Goal: Task Accomplishment & Management: Complete application form

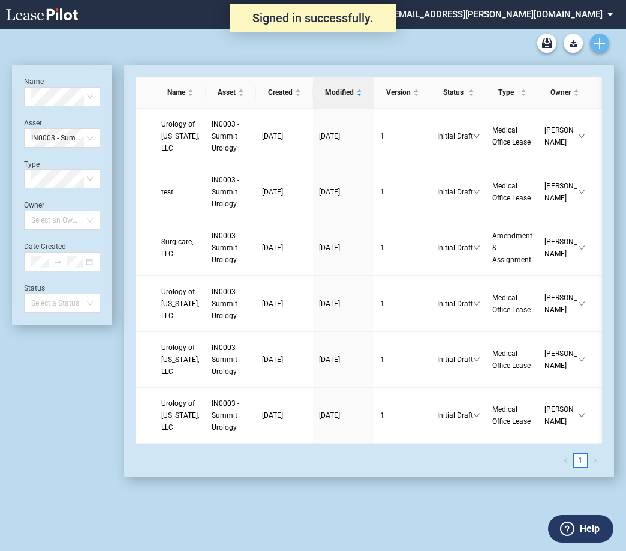
click at [605, 37] on link "Create new document" at bounding box center [599, 43] width 19 height 19
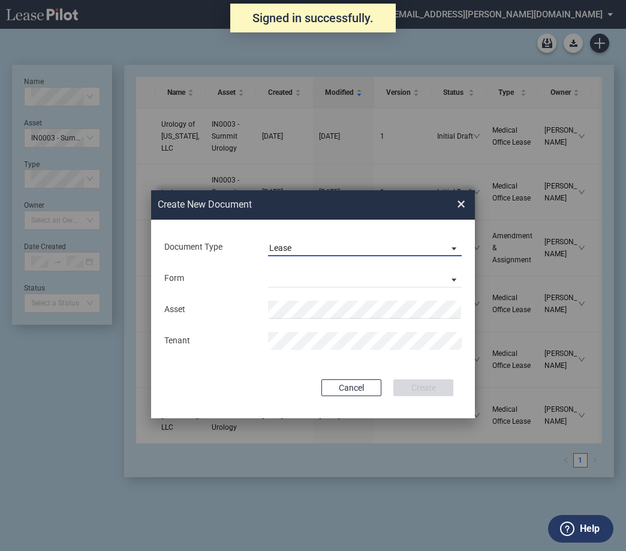
click at [340, 246] on span "Lease" at bounding box center [355, 248] width 172 height 12
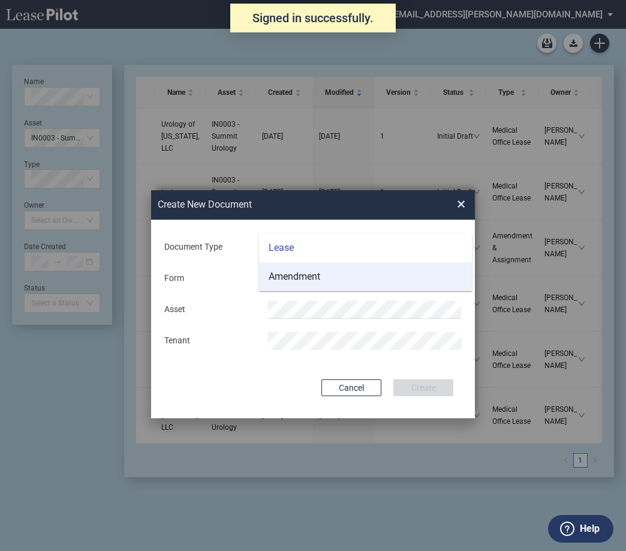
click at [332, 272] on md-option "Amendment" at bounding box center [365, 276] width 213 height 29
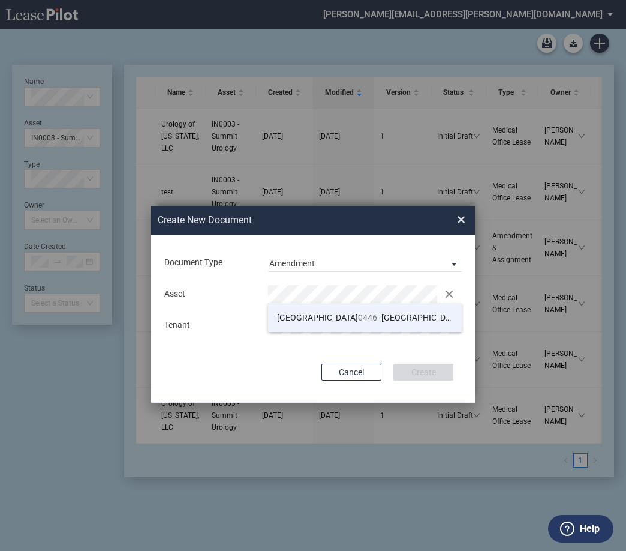
click at [341, 310] on li "TX 0446 - [GEOGRAPHIC_DATA]" at bounding box center [365, 317] width 194 height 29
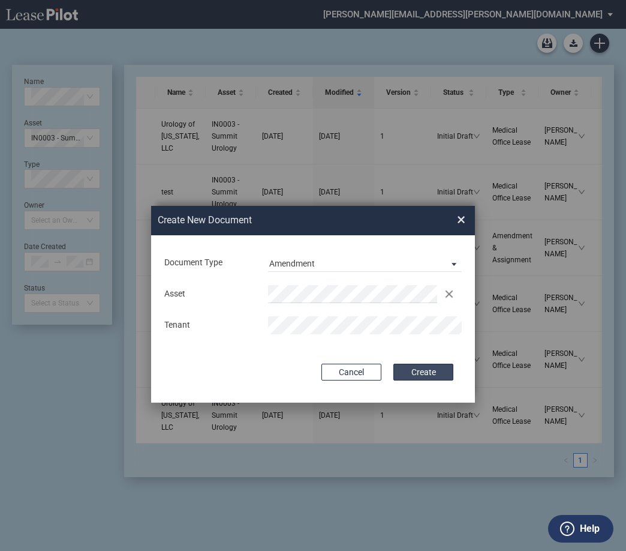
click at [414, 371] on button "Create" at bounding box center [424, 372] width 60 height 17
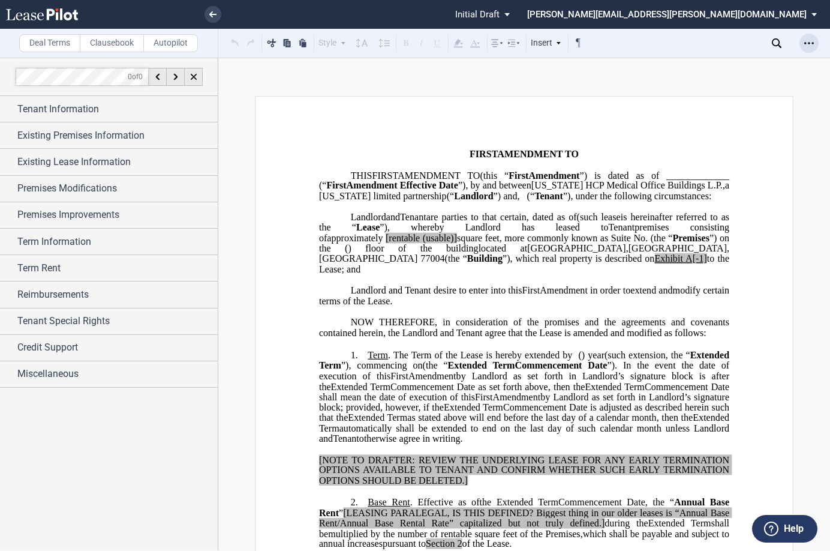
click at [632, 47] on icon "Open Lease options menu" at bounding box center [809, 43] width 10 height 10
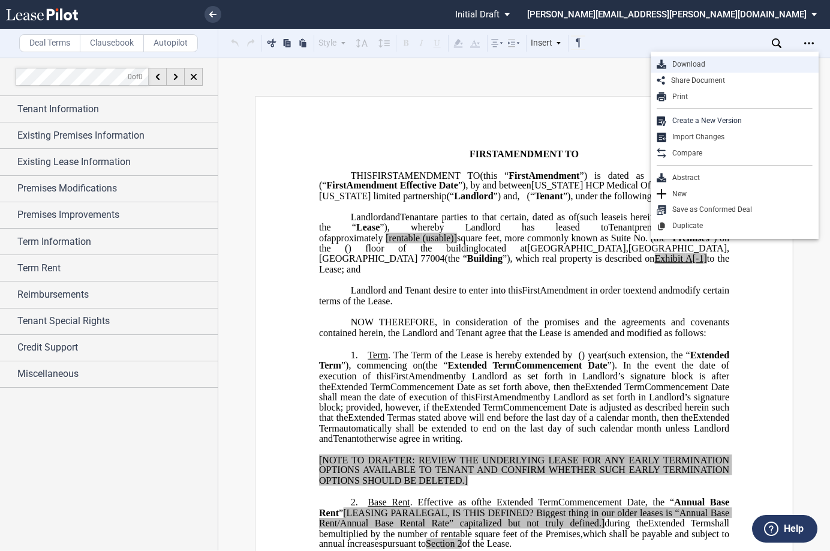
click at [632, 64] on div "Download" at bounding box center [739, 64] width 146 height 10
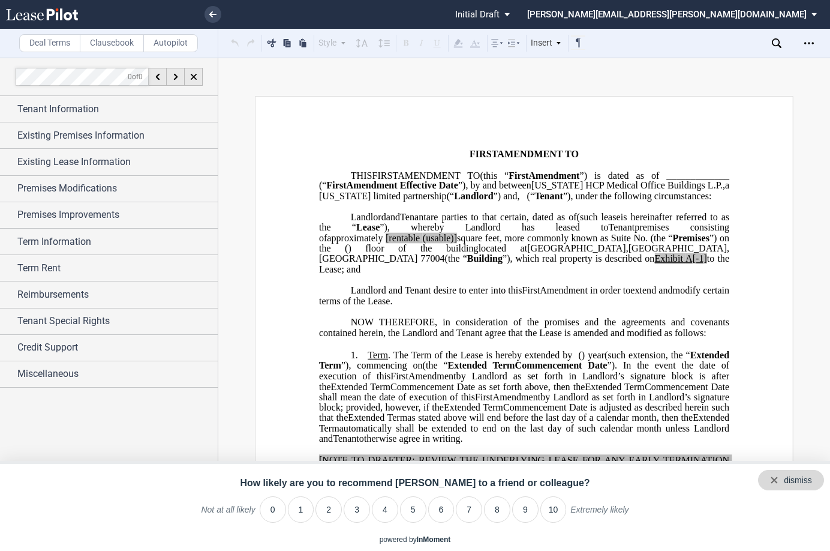
click at [632, 477] on div "dismiss" at bounding box center [791, 480] width 66 height 20
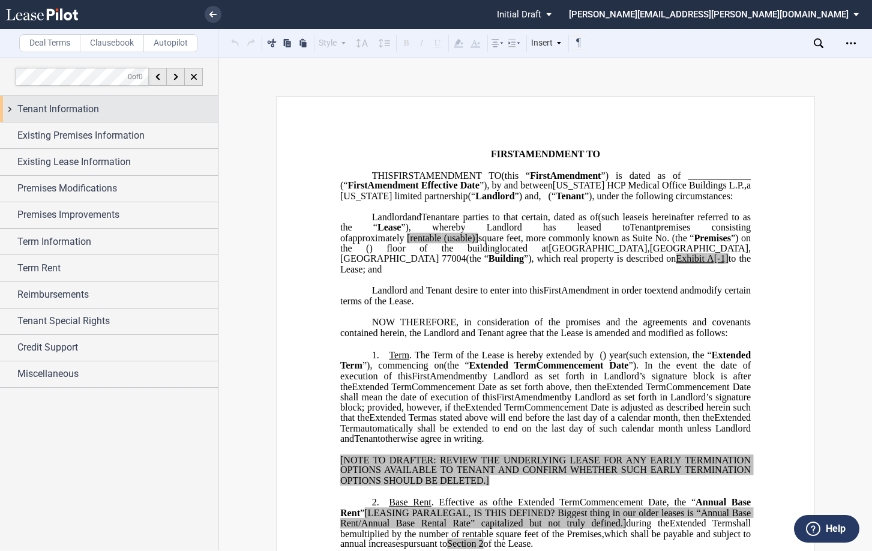
click at [70, 108] on span "Tenant Information" at bounding box center [58, 109] width 82 height 14
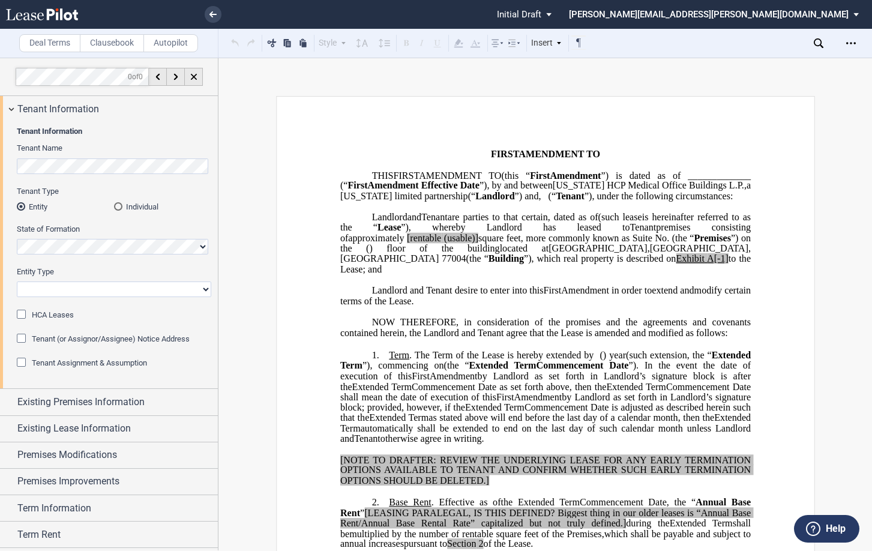
click at [114, 208] on div "Individual" at bounding box center [118, 206] width 8 height 8
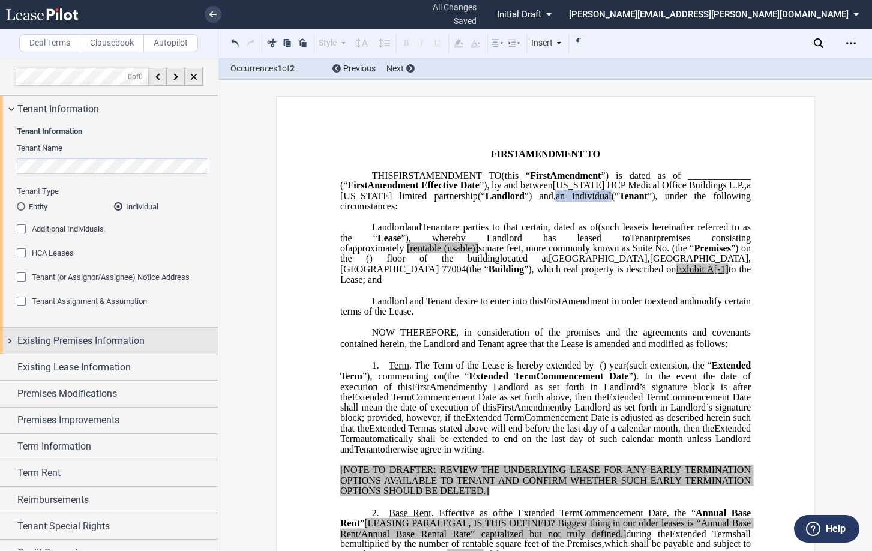
click at [13, 342] on div "Existing Premises Information" at bounding box center [109, 341] width 218 height 26
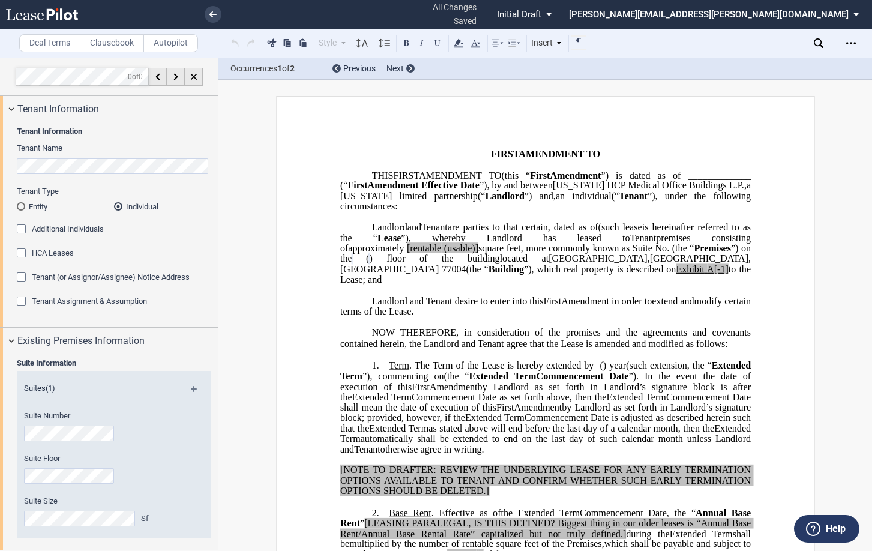
scroll to position [180, 0]
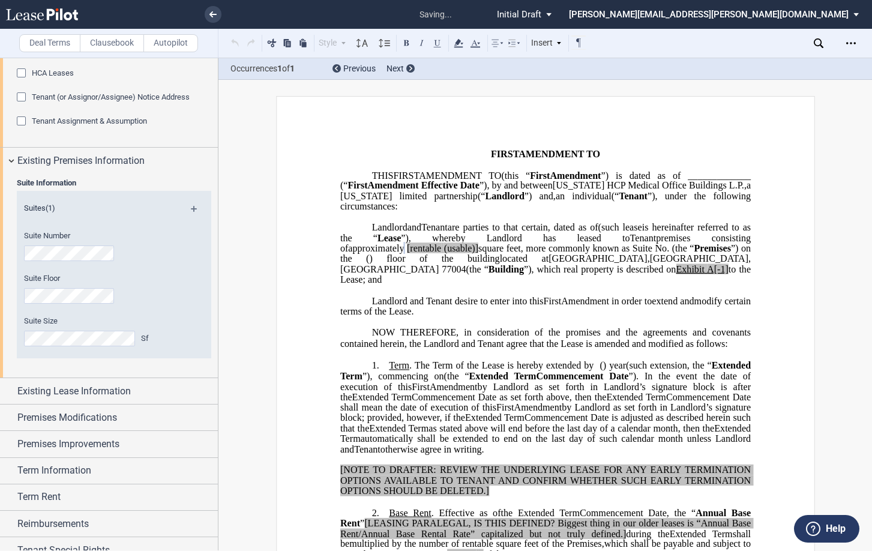
click at [478, 254] on span "(usable)]" at bounding box center [460, 248] width 34 height 11
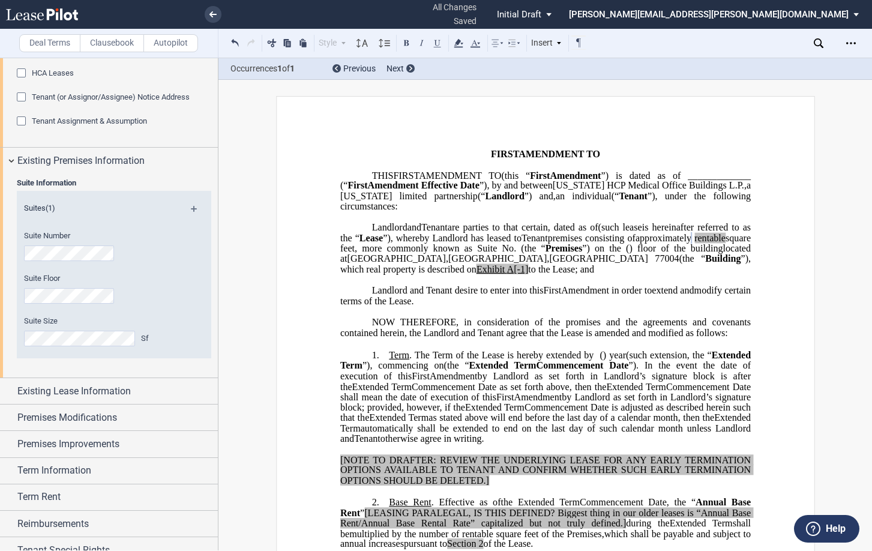
click at [594, 275] on span "to the Lease; and" at bounding box center [561, 269] width 66 height 11
click at [11, 393] on div "Existing Lease Information" at bounding box center [109, 391] width 218 height 26
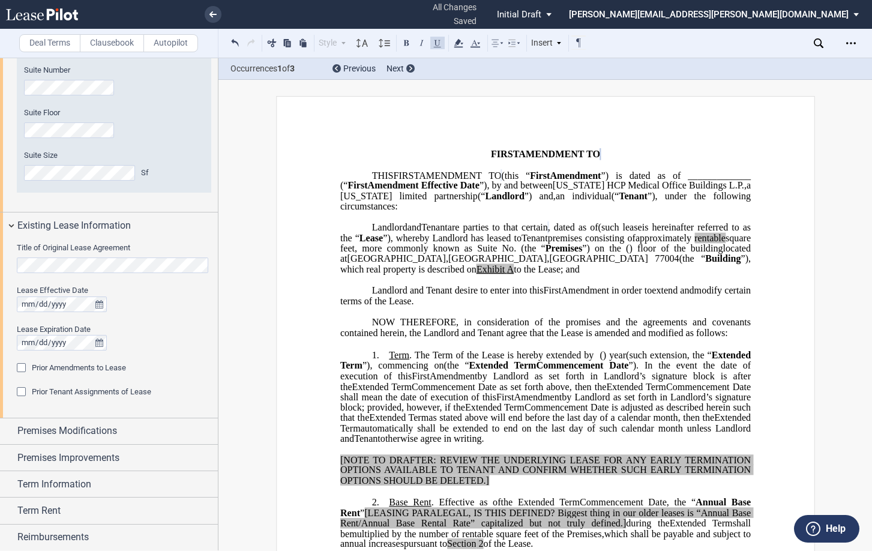
scroll to position [420, 0]
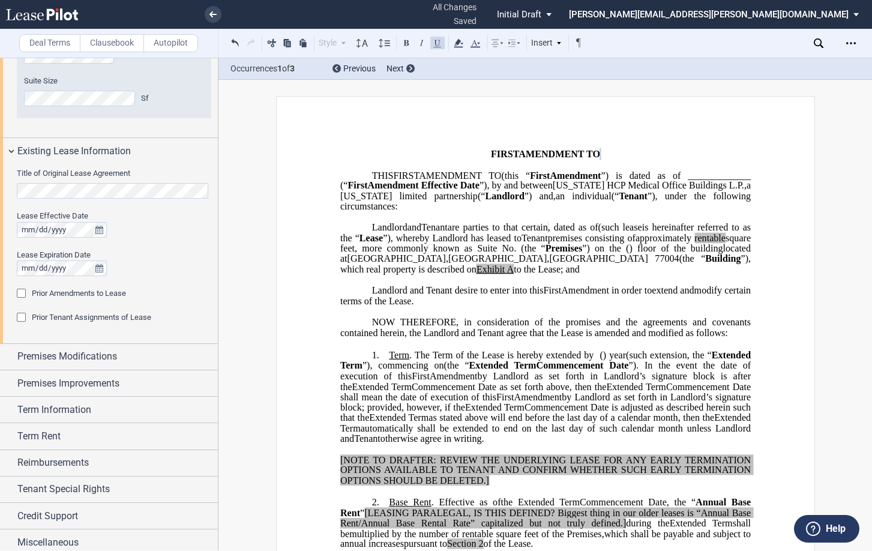
click at [19, 295] on div "Prior Amendments to Lease" at bounding box center [23, 295] width 12 height 12
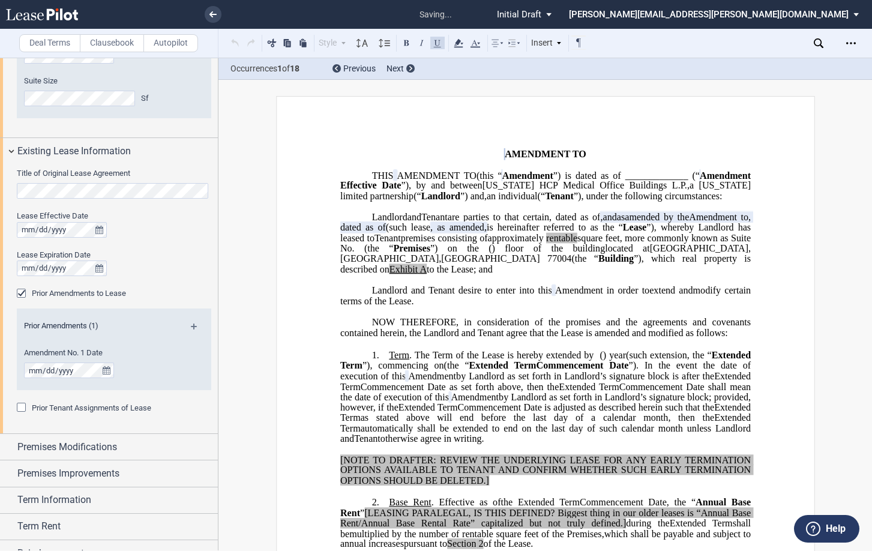
click at [191, 328] on md-icon at bounding box center [199, 330] width 16 height 14
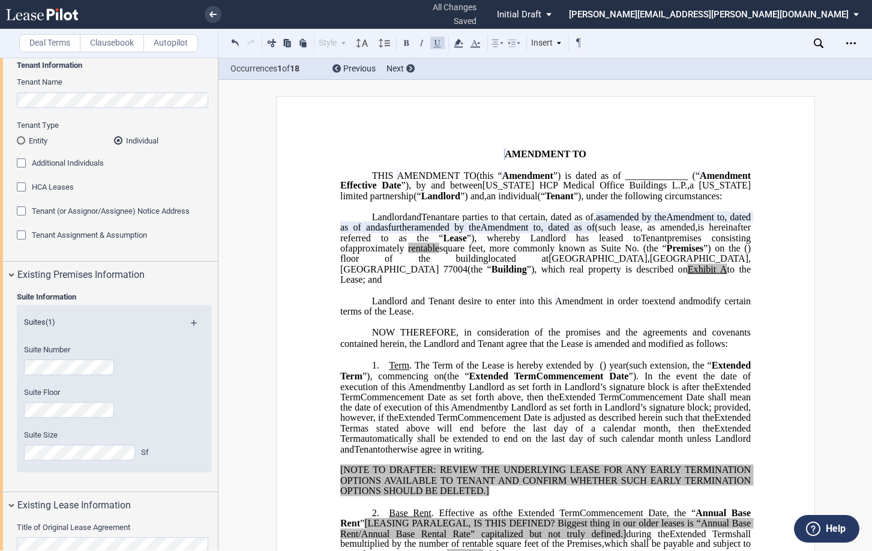
scroll to position [300, 0]
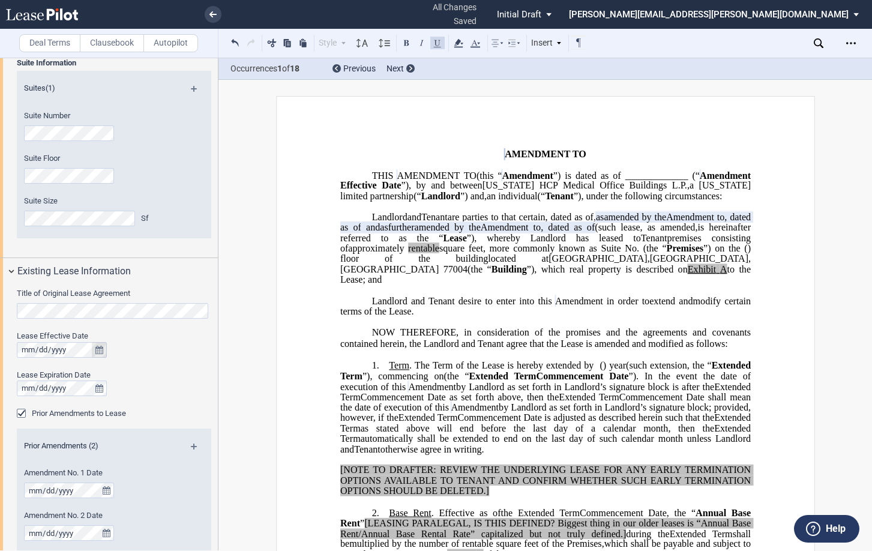
click at [99, 349] on icon "true" at bounding box center [99, 350] width 8 height 8
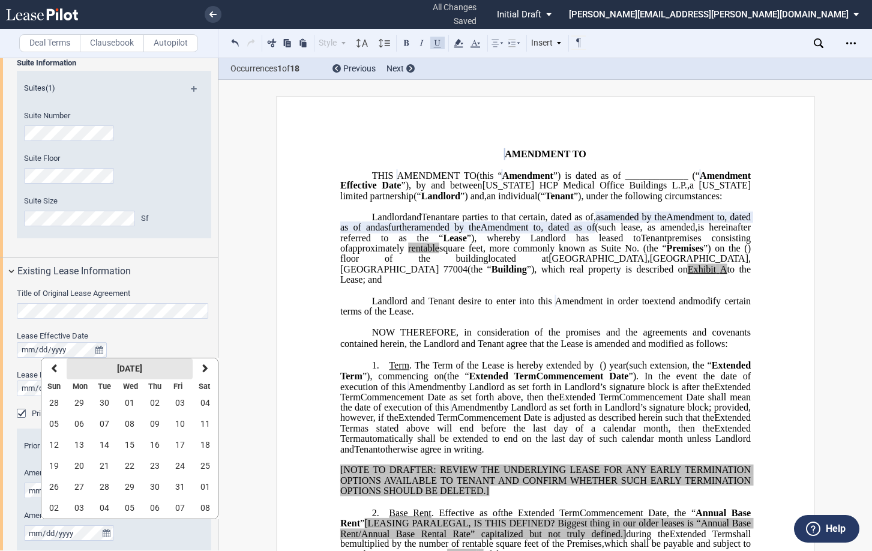
click at [100, 370] on button "October 2025" at bounding box center [130, 368] width 126 height 21
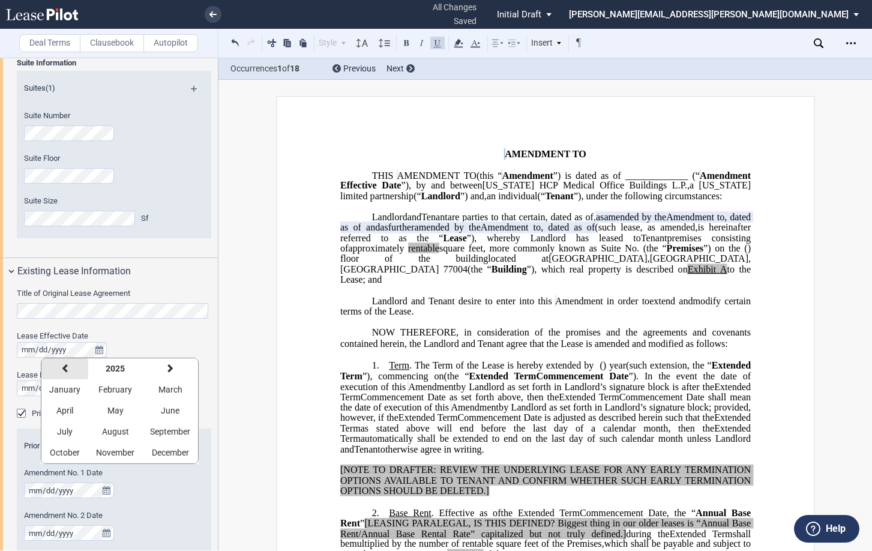
click at [63, 367] on icon "button" at bounding box center [65, 369] width 6 height 10
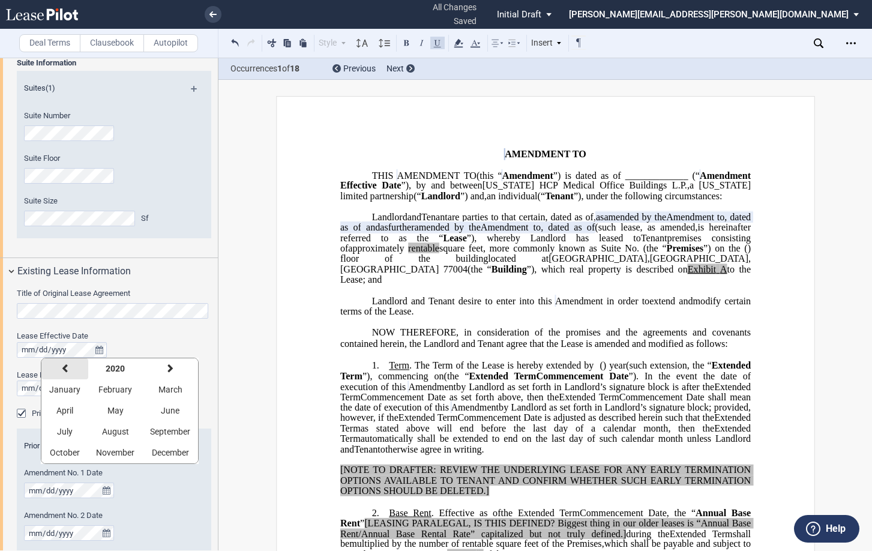
click at [63, 367] on icon "button" at bounding box center [65, 369] width 6 height 10
click at [169, 371] on icon "button" at bounding box center [170, 369] width 6 height 10
click at [170, 391] on span "March" at bounding box center [170, 390] width 24 height 10
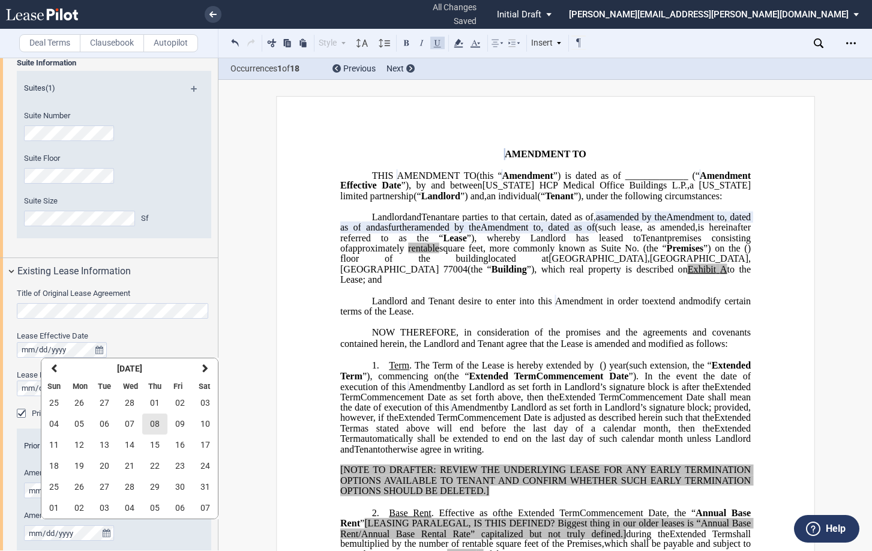
click at [148, 427] on button "08" at bounding box center [154, 423] width 25 height 21
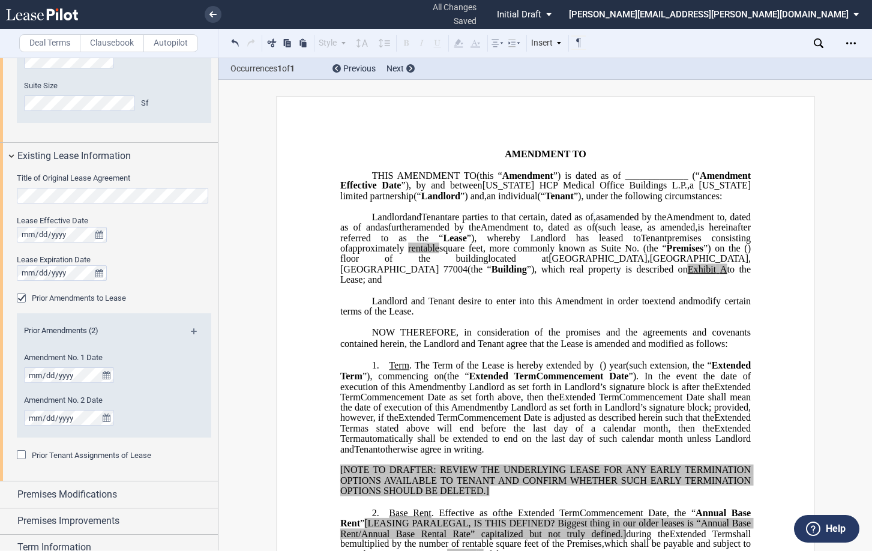
scroll to position [420, 0]
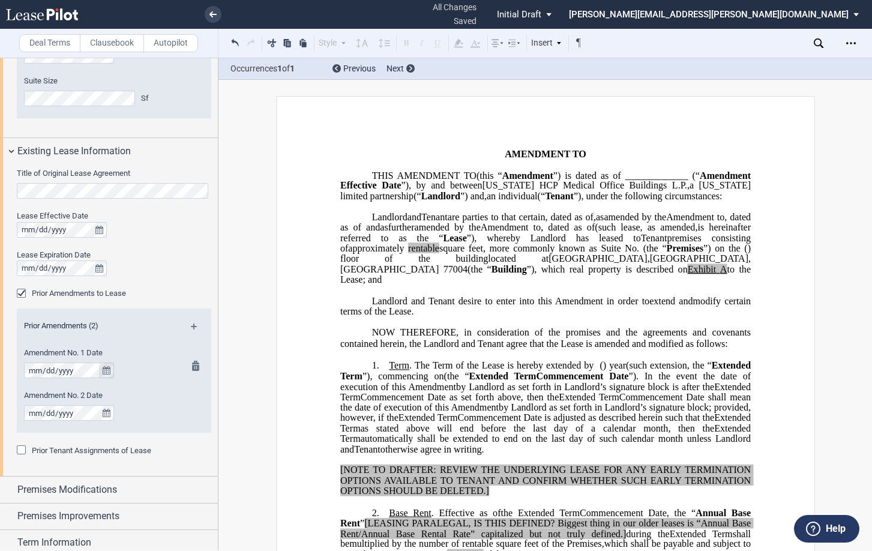
click at [101, 369] on button "true" at bounding box center [106, 370] width 15 height 16
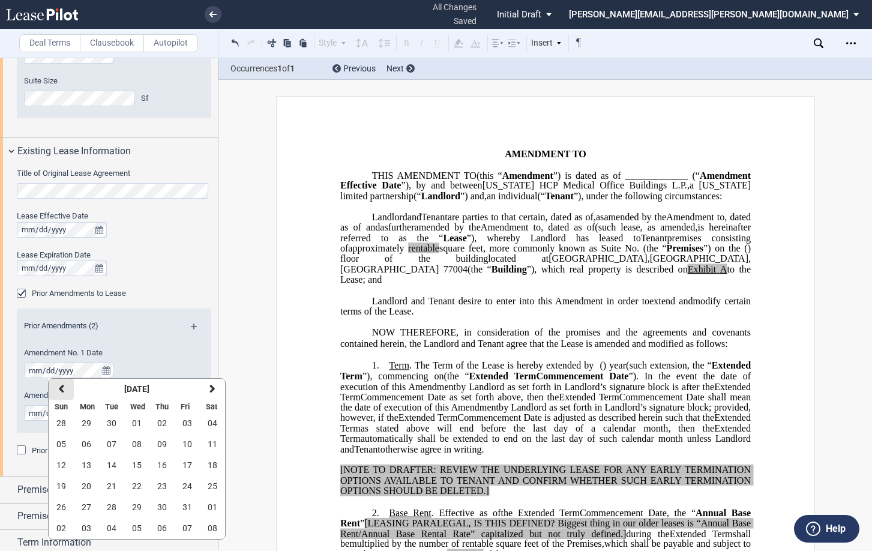
click at [66, 388] on button "previous" at bounding box center [61, 389] width 25 height 21
click at [124, 387] on strong "September 2025" at bounding box center [136, 389] width 25 height 10
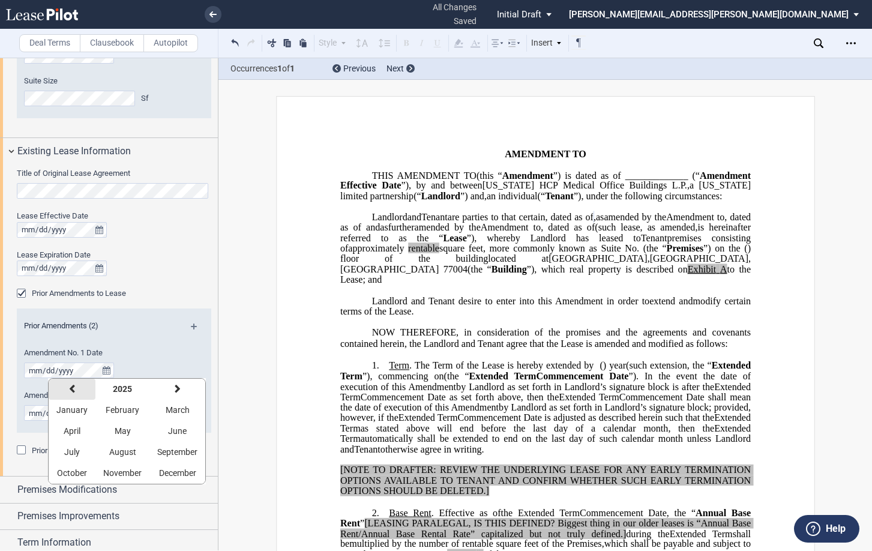
click at [77, 391] on button "previous" at bounding box center [72, 389] width 47 height 21
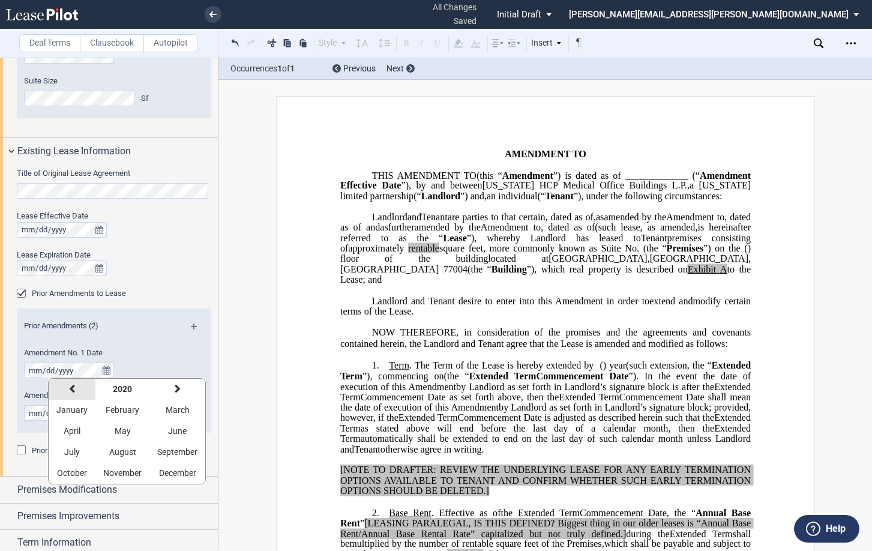
click at [77, 391] on button "previous" at bounding box center [72, 389] width 47 height 21
click at [178, 414] on span "March" at bounding box center [178, 410] width 24 height 10
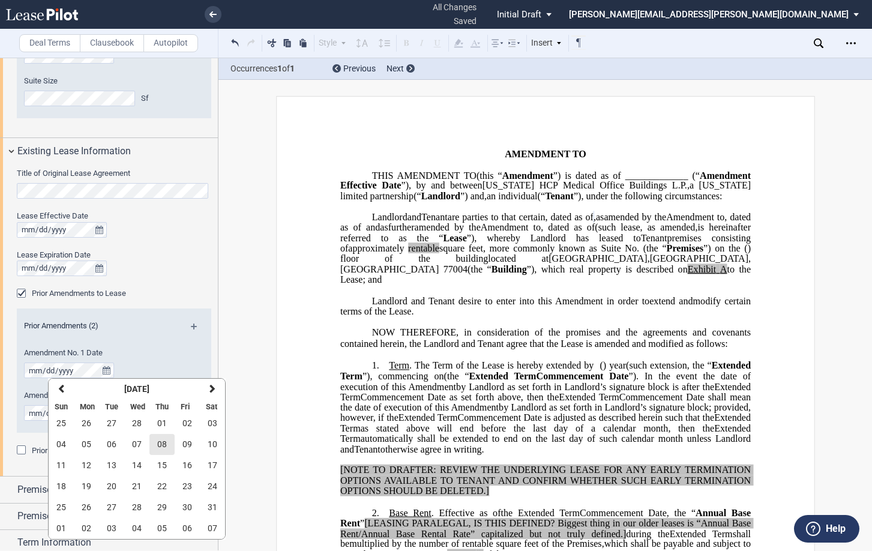
click at [161, 440] on span "08" at bounding box center [162, 444] width 10 height 10
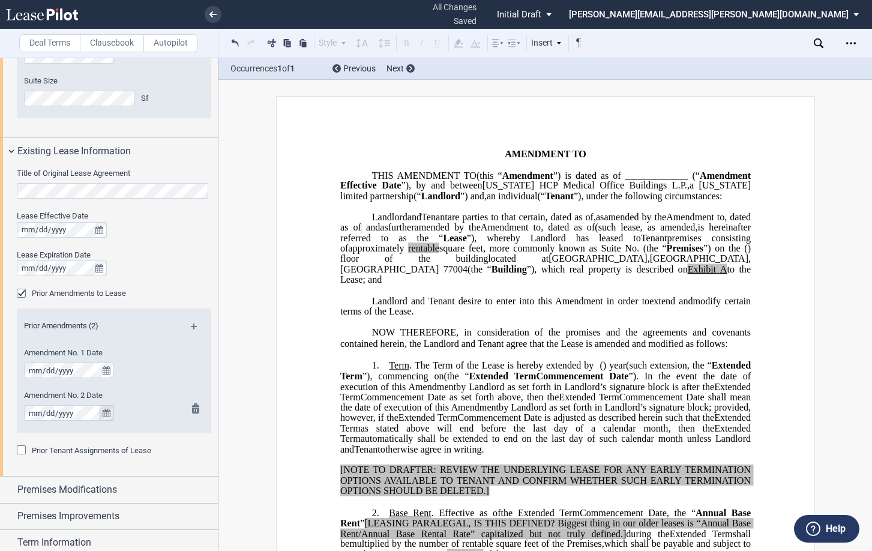
click at [109, 413] on icon "true" at bounding box center [107, 413] width 8 height 8
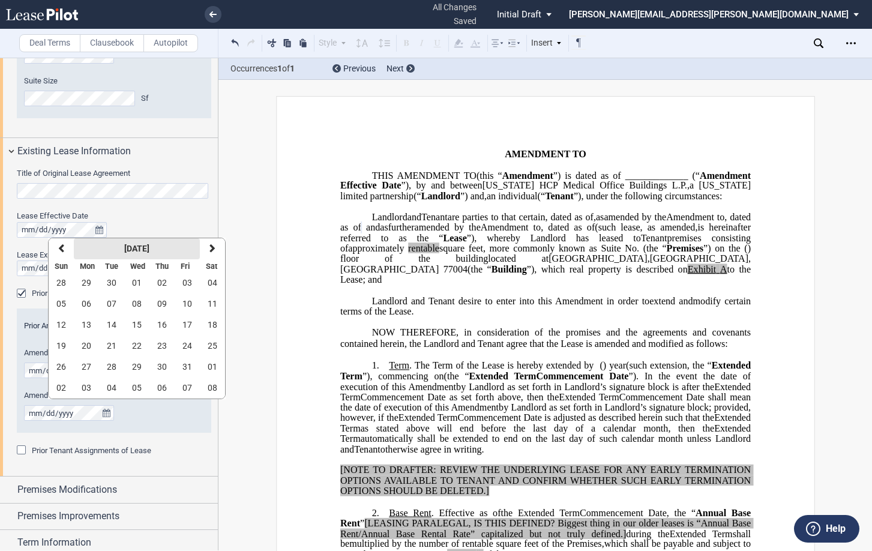
click at [89, 248] on button "October 2025" at bounding box center [137, 248] width 126 height 21
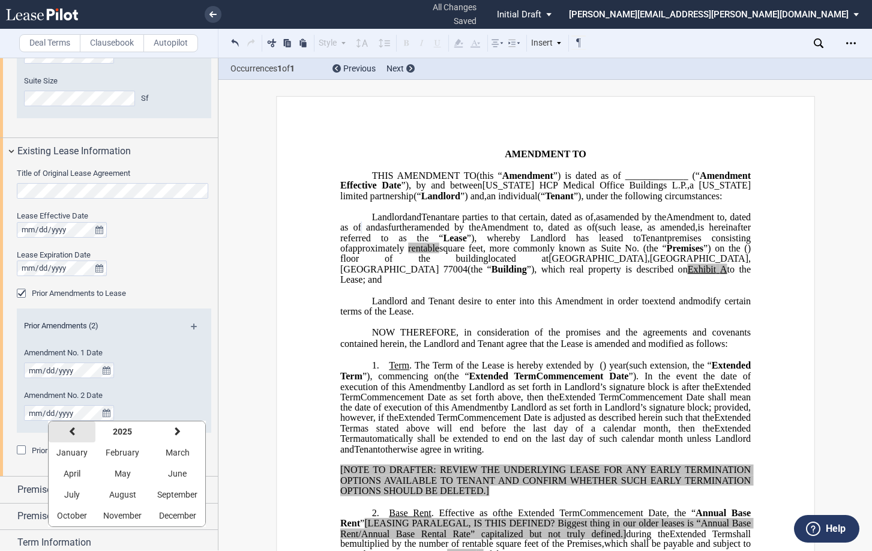
click at [71, 430] on icon "button" at bounding box center [72, 432] width 6 height 10
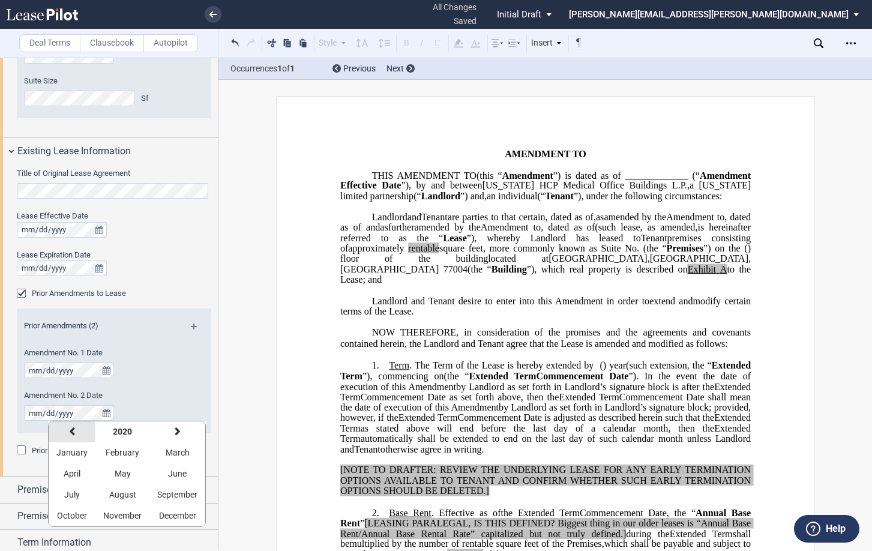
click at [71, 430] on icon "button" at bounding box center [72, 432] width 6 height 10
click at [185, 436] on button "next" at bounding box center [177, 431] width 56 height 21
click at [175, 474] on span "June" at bounding box center [177, 474] width 19 height 10
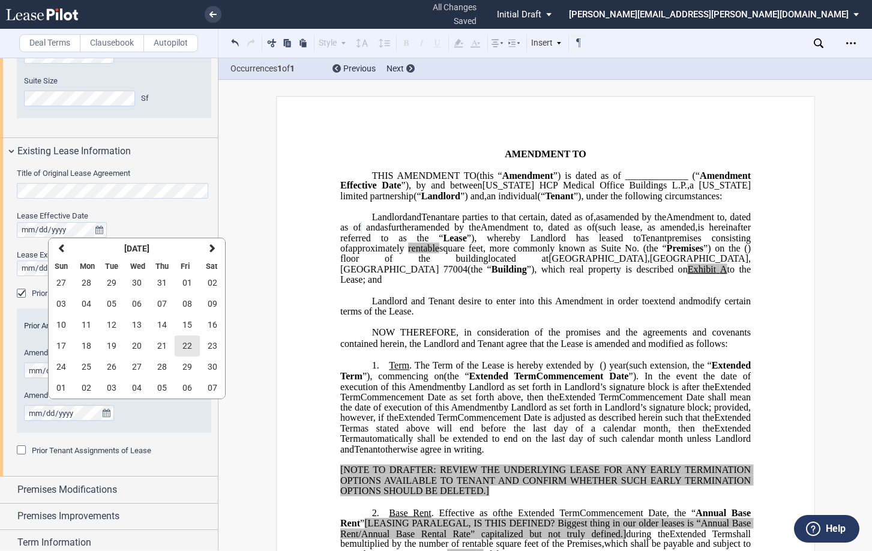
click at [184, 343] on span "22" at bounding box center [187, 346] width 10 height 10
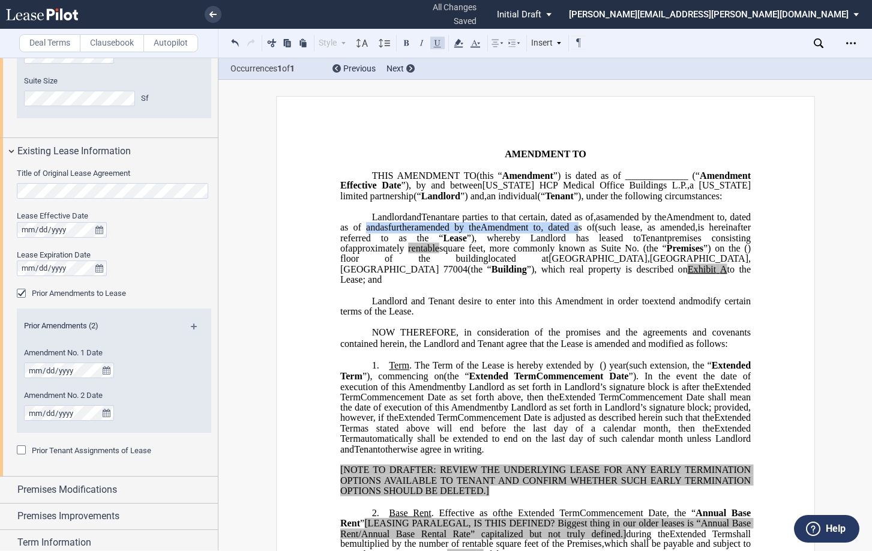
drag, startPoint x: 458, startPoint y: 259, endPoint x: 451, endPoint y: 250, distance: 11.6
click at [451, 233] on span ", and as further amended by the ﻿ ﻿ Amendment to ﻿ ﻿ , dated as of ﻿ ﻿" at bounding box center [477, 227] width 233 height 11
click at [463, 44] on icon at bounding box center [458, 43] width 14 height 14
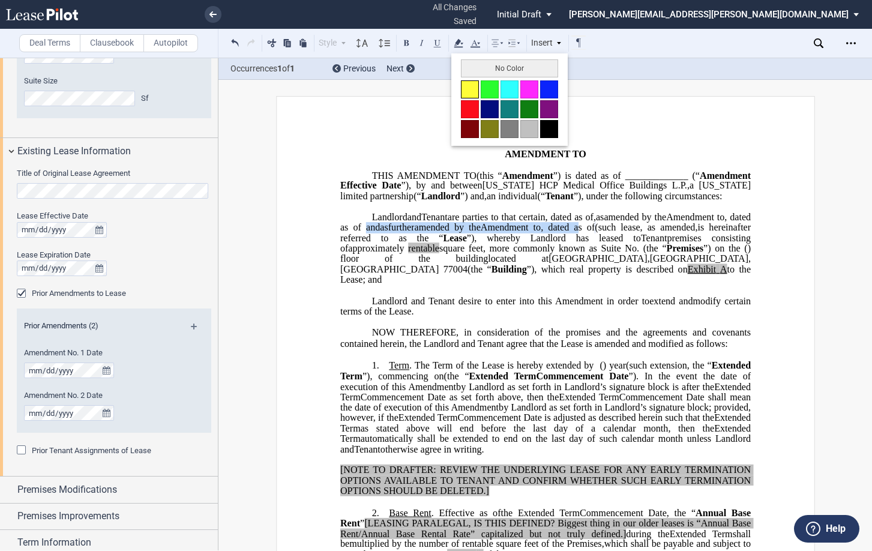
click at [470, 86] on button at bounding box center [470, 89] width 18 height 18
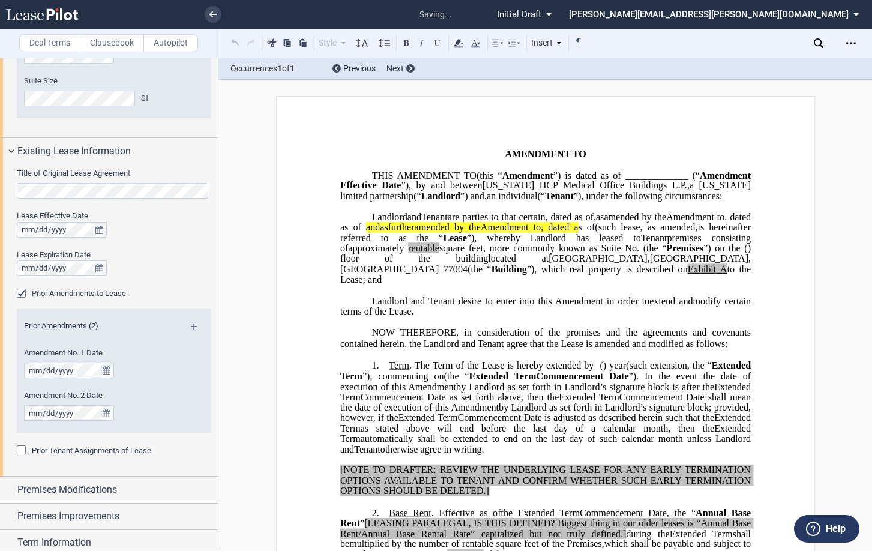
click at [548, 264] on span "1213 Hermann Drive" at bounding box center [597, 258] width 98 height 11
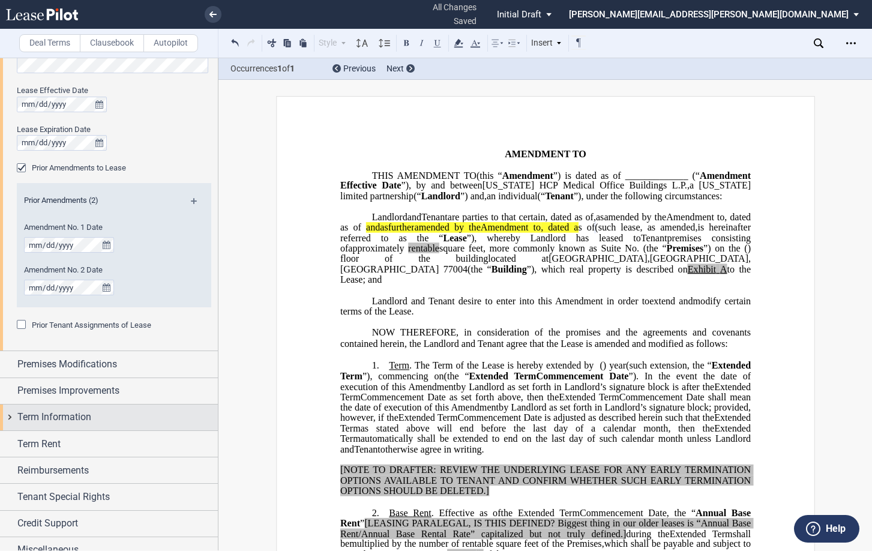
scroll to position [559, 0]
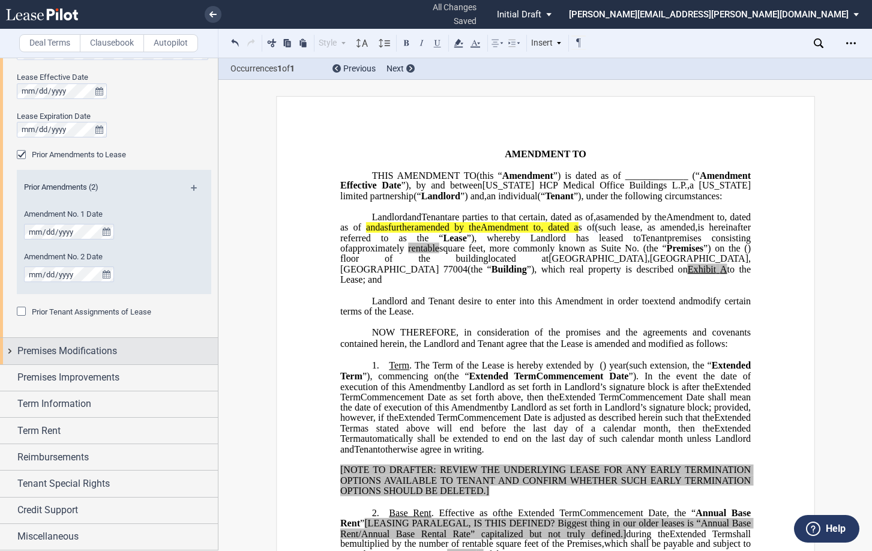
click at [13, 349] on div "Premises Modifications" at bounding box center [109, 351] width 218 height 26
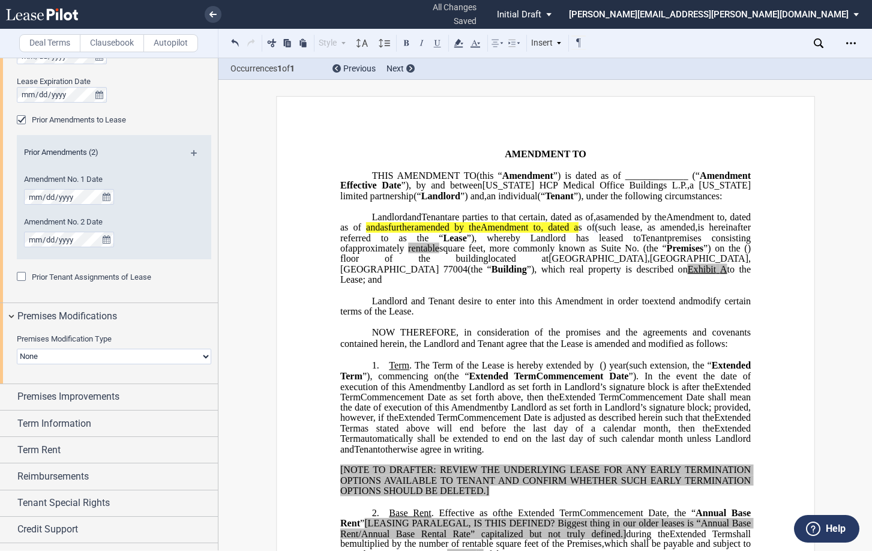
scroll to position [612, 0]
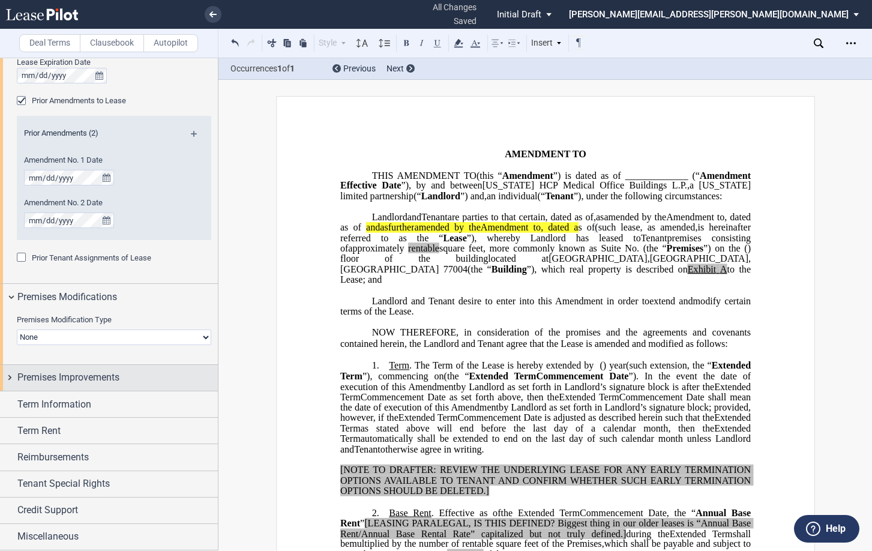
click at [10, 377] on div "Premises Improvements" at bounding box center [109, 378] width 218 height 26
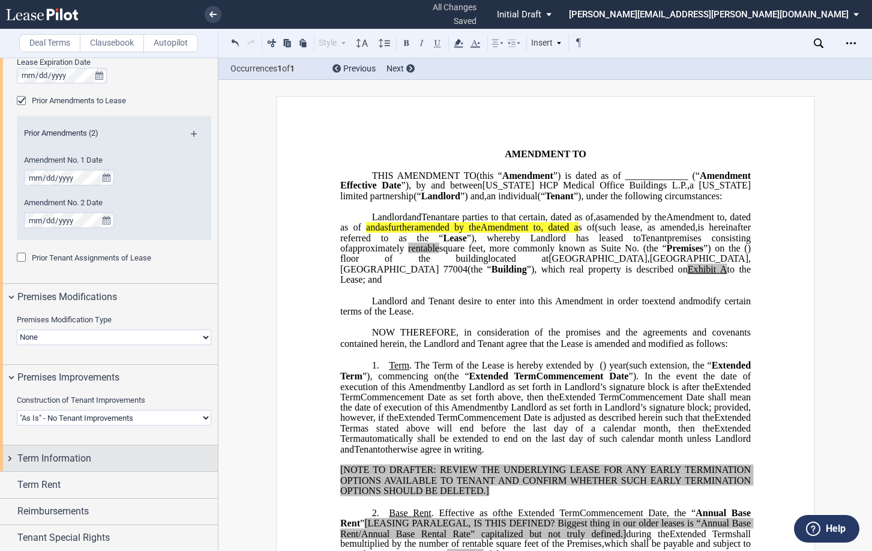
scroll to position [666, 0]
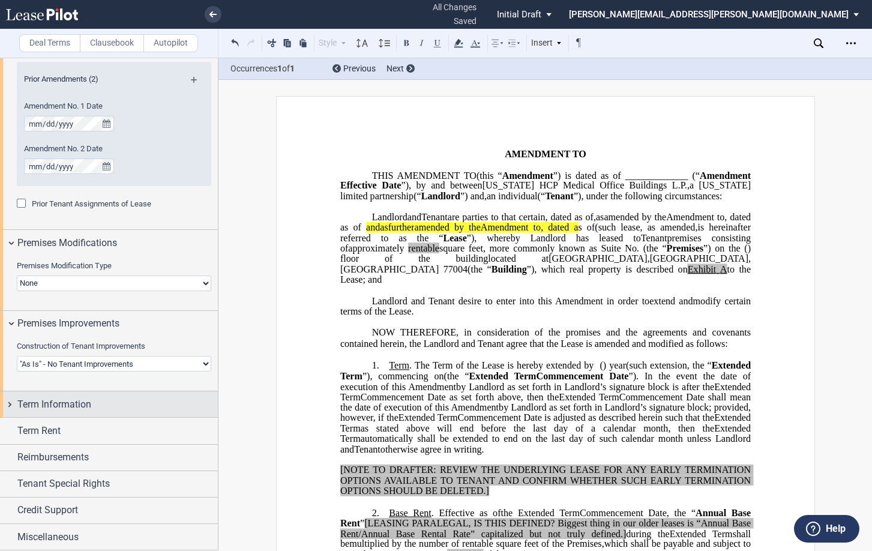
click at [10, 407] on div "Term Information" at bounding box center [109, 404] width 218 height 26
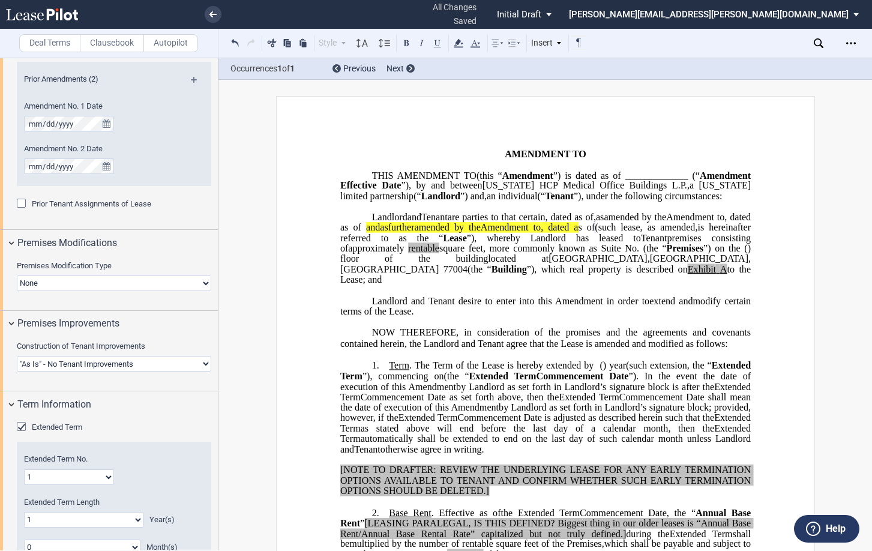
scroll to position [846, 0]
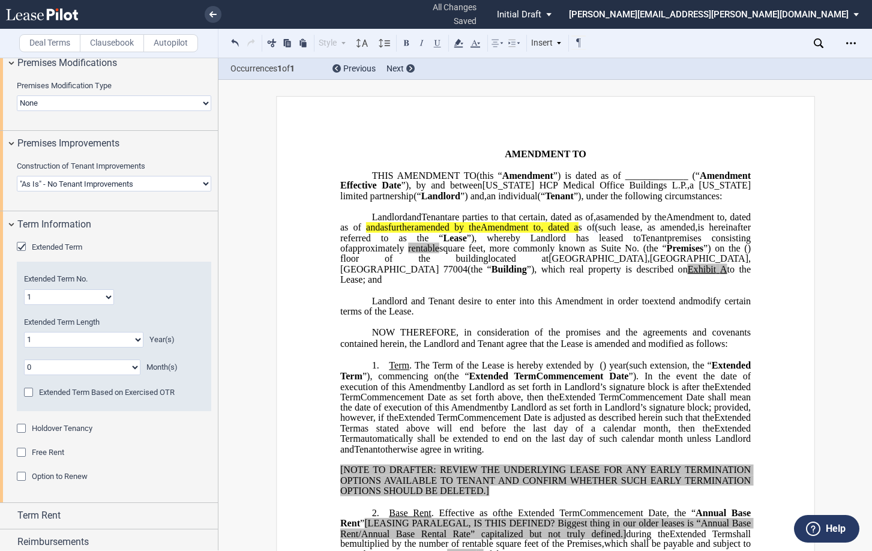
click at [90, 297] on select "1 2 3 4 5 6 7 8 9 10 11 12 13 14 15 16 17 18 19 20" at bounding box center [69, 297] width 90 height 16
select select "number:2"
click at [24, 289] on select "1 2 3 4 5 6 7 8 9 10 11 12 13 14 15 16 17 18 19 20" at bounding box center [69, 297] width 90 height 16
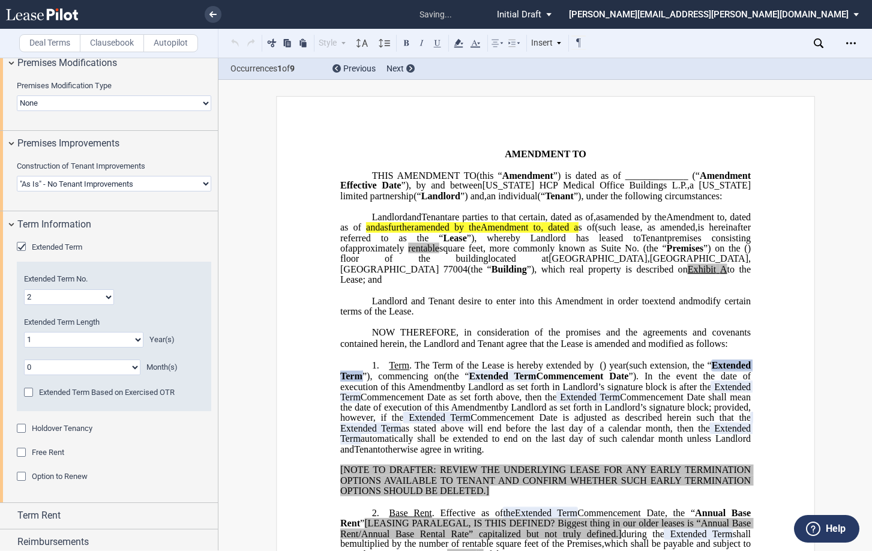
click at [125, 342] on select "0 1 2 3 4 5 6 7 8 9 10 11 12 13 14 15 16 17 18 19 20" at bounding box center [83, 340] width 119 height 16
select select "number:0"
click at [24, 332] on select "0 1 2 3 4 5 6 7 8 9 10 11 12 13 14 15 16 17 18 19 20" at bounding box center [83, 340] width 119 height 16
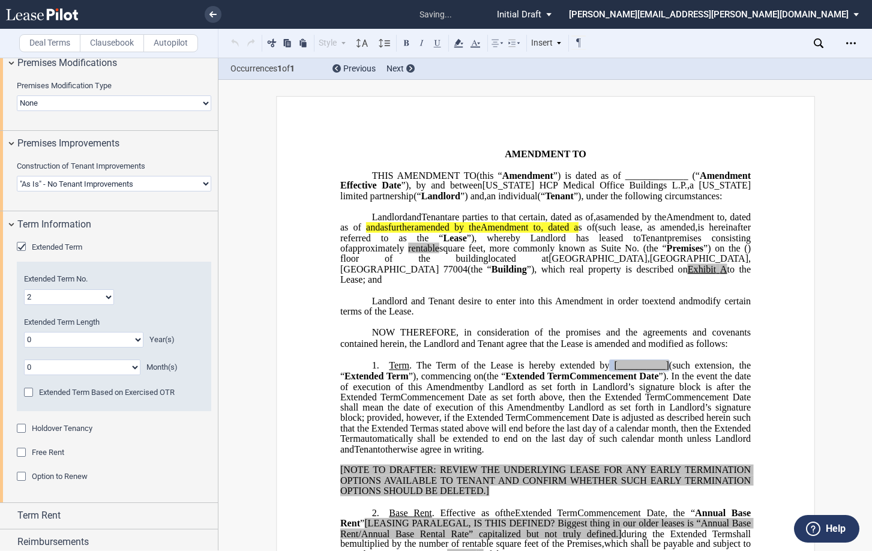
click at [110, 369] on select "0 1 2 3 4 5 6 7 8 9 10 11" at bounding box center [82, 367] width 116 height 16
select select "number:4"
click at [24, 359] on select "0 1 2 3 4 5 6 7 8 9 10 11" at bounding box center [82, 367] width 116 height 16
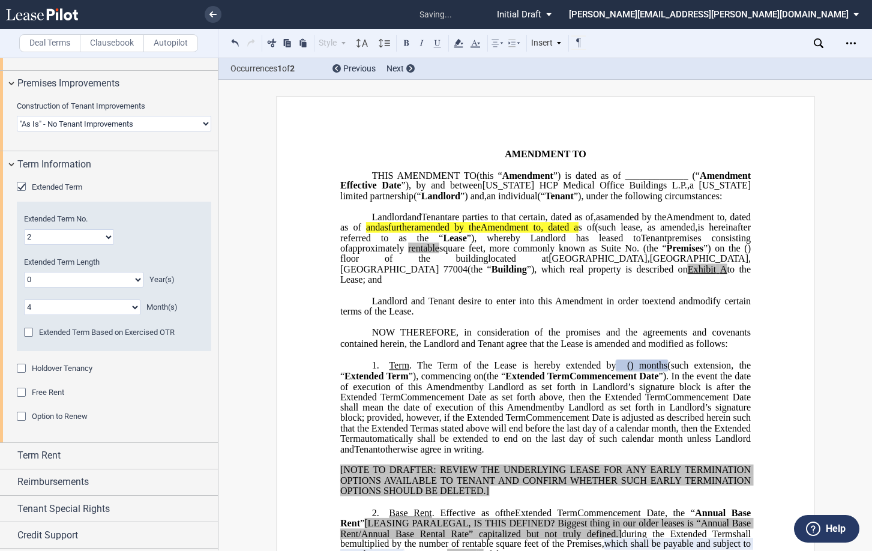
scroll to position [932, 0]
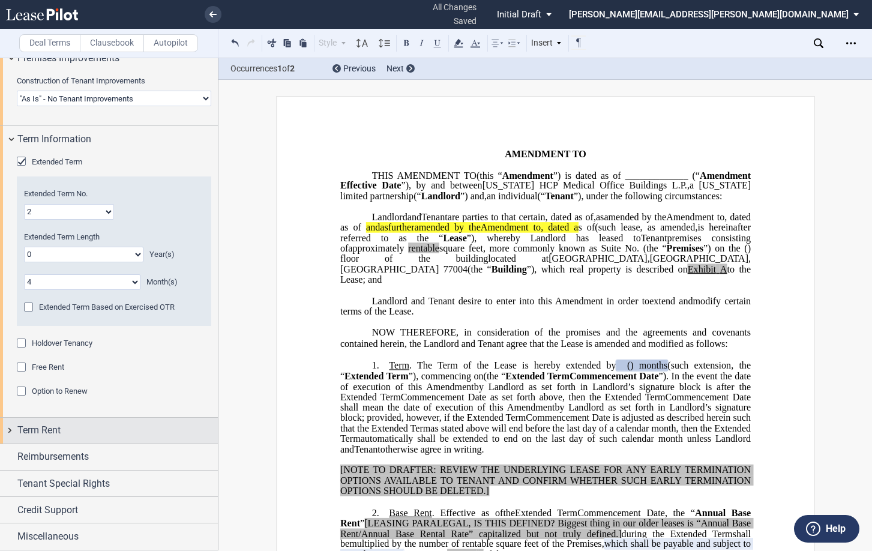
click at [10, 431] on div "Term Rent" at bounding box center [109, 431] width 218 height 26
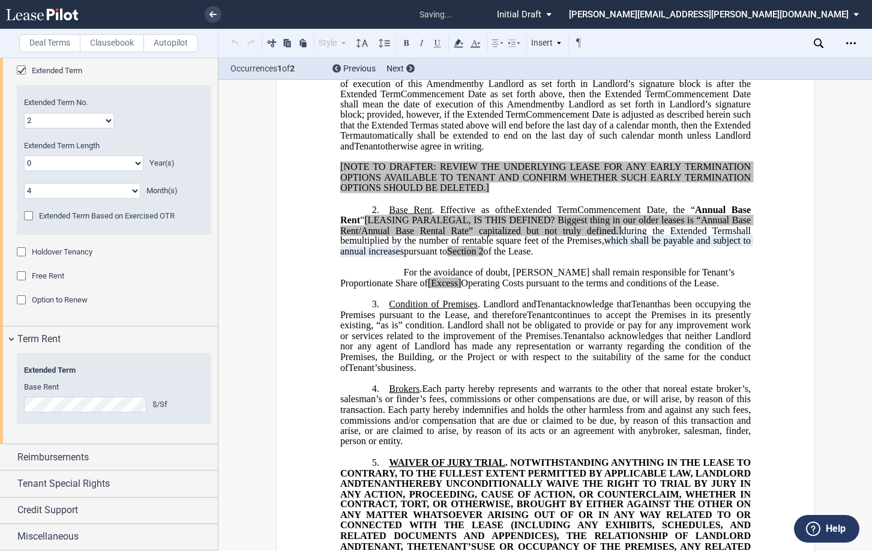
scroll to position [309, 0]
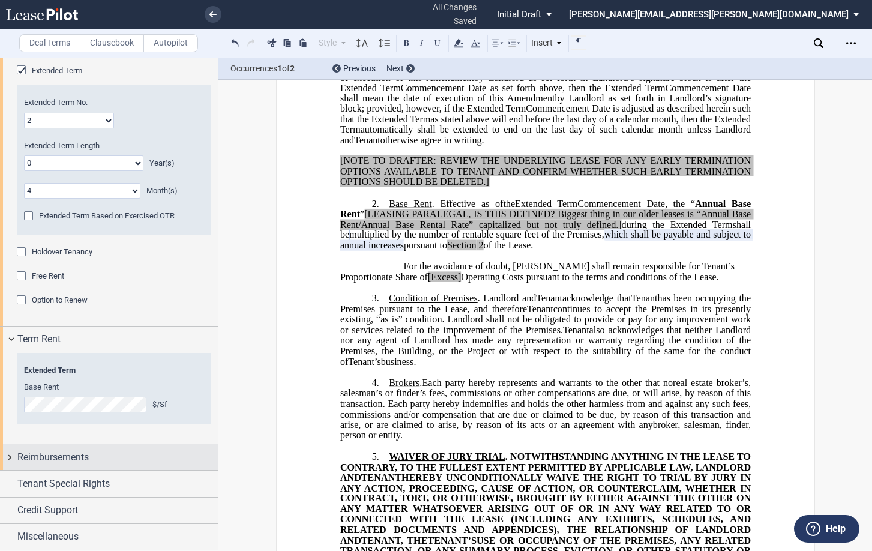
click at [5, 455] on div "Reimbursements" at bounding box center [109, 457] width 218 height 26
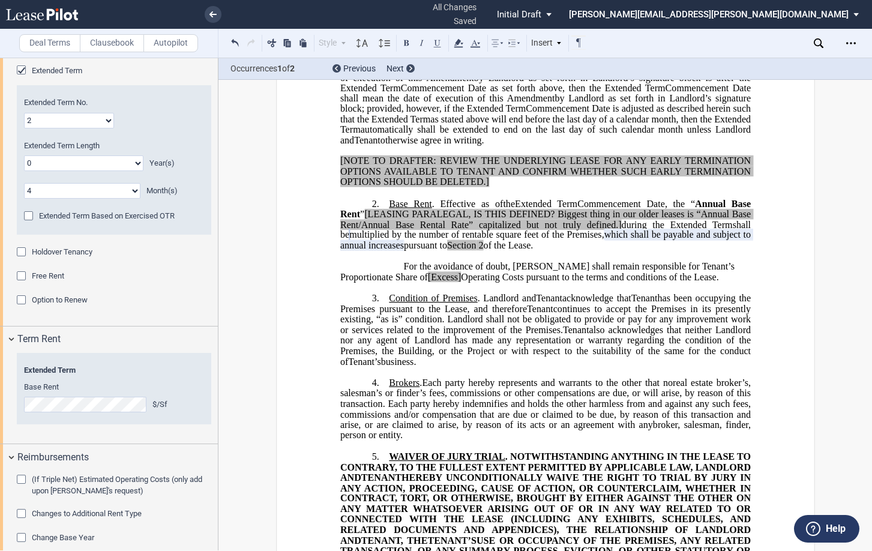
scroll to position [1116, 0]
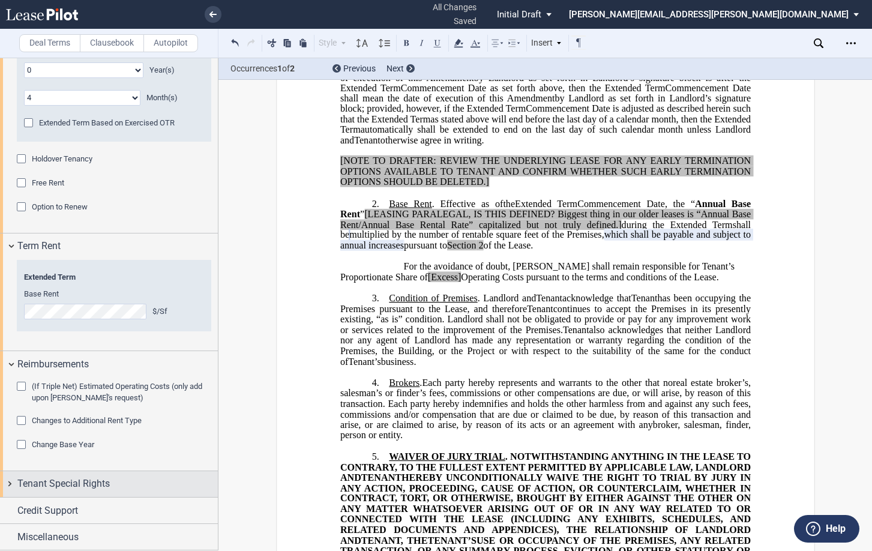
click at [7, 487] on div "Tenant Special Rights" at bounding box center [109, 484] width 218 height 26
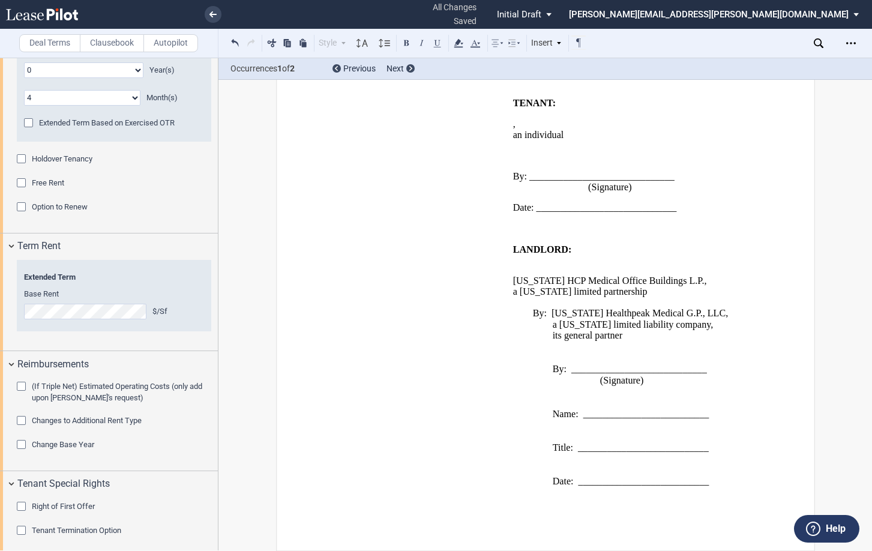
scroll to position [1175, 0]
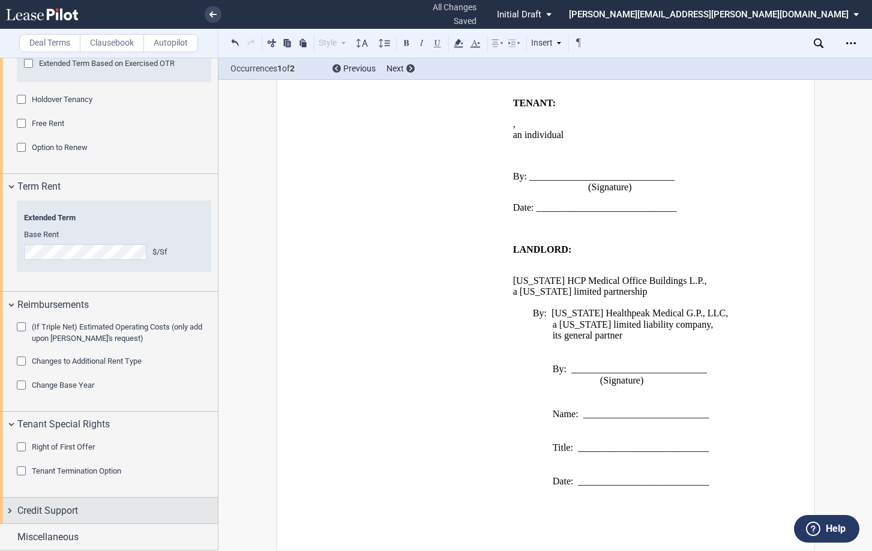
click at [8, 514] on div "Credit Support" at bounding box center [109, 510] width 218 height 26
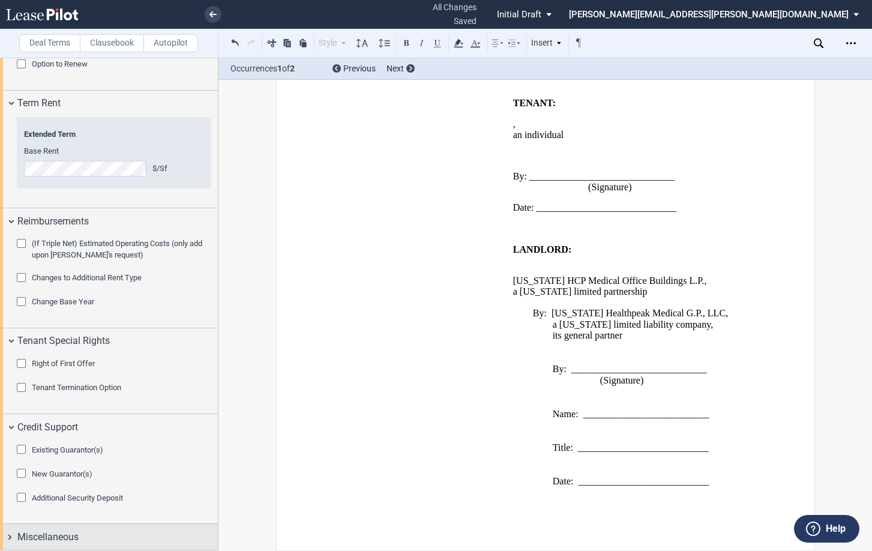
click at [9, 538] on div "Miscellaneous" at bounding box center [109, 537] width 218 height 26
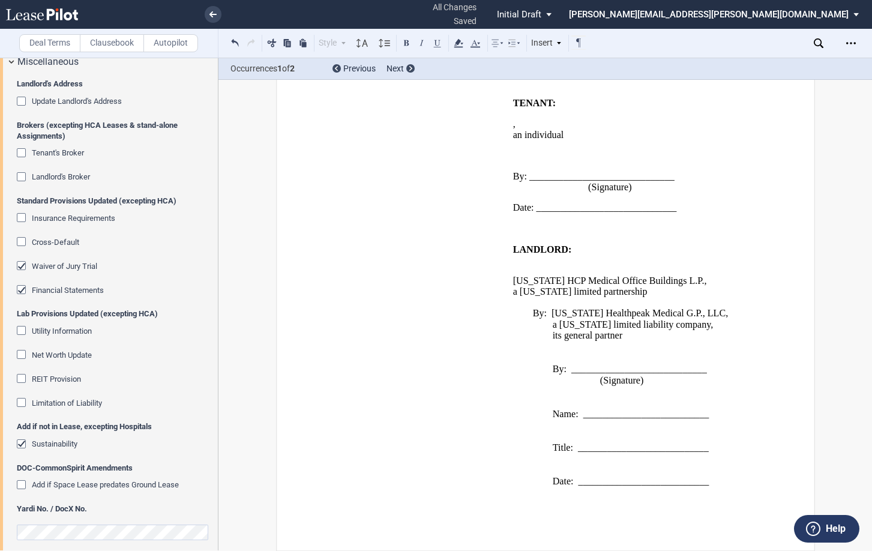
scroll to position [1743, 0]
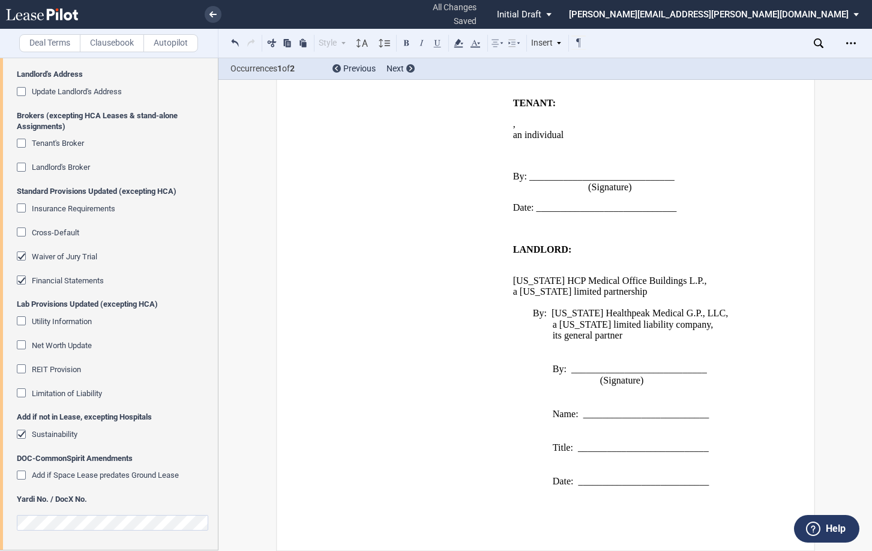
click at [22, 167] on div "Landlord's Broker" at bounding box center [23, 169] width 12 height 12
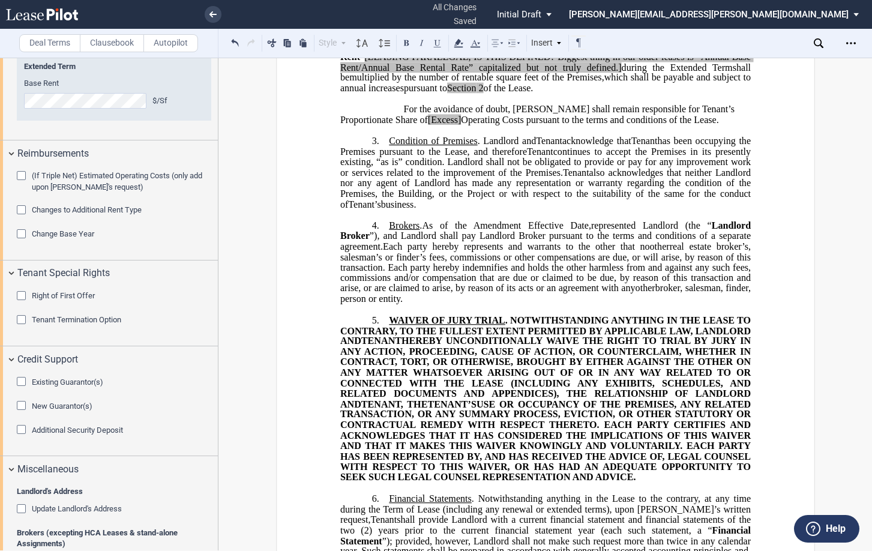
scroll to position [1446, 0]
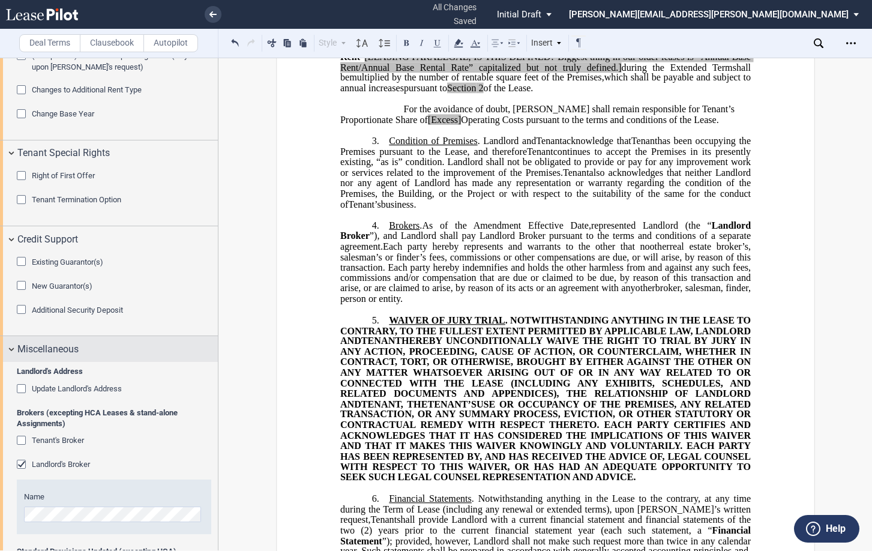
click at [8, 351] on div "Miscellaneous" at bounding box center [109, 349] width 218 height 26
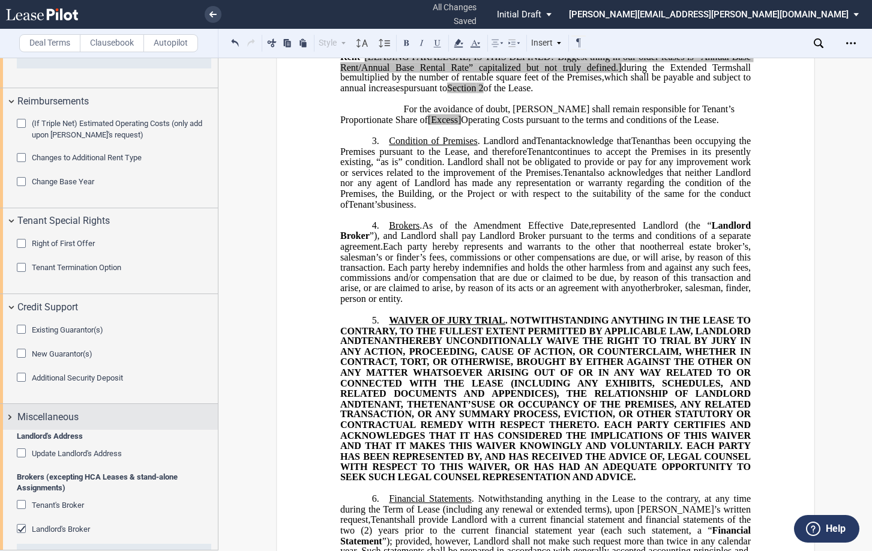
scroll to position [1259, 0]
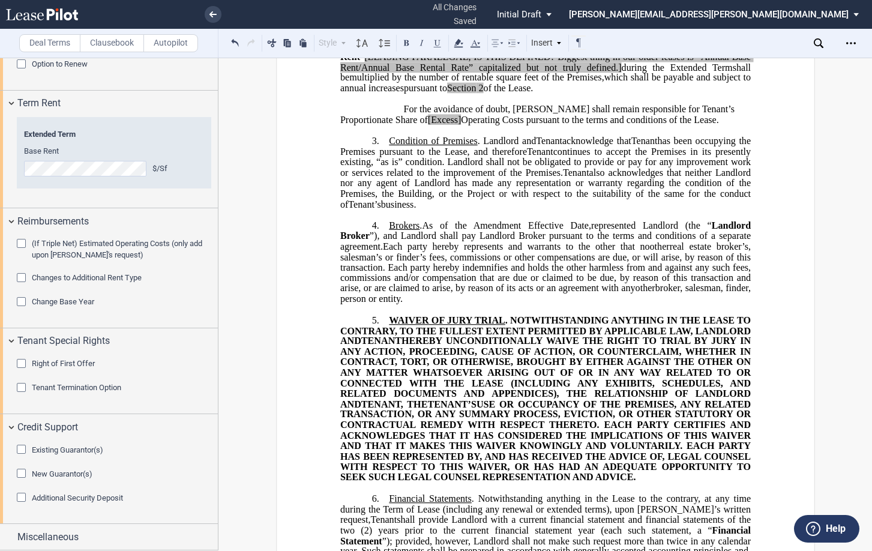
click at [5, 427] on div "Credit Support" at bounding box center [109, 427] width 218 height 26
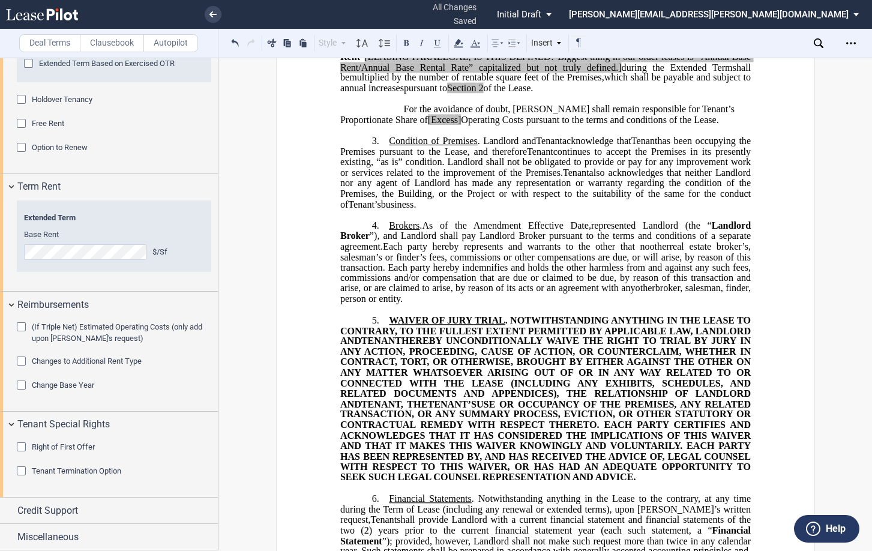
scroll to position [1175, 0]
click at [12, 420] on div "Tenant Special Rights" at bounding box center [109, 425] width 218 height 26
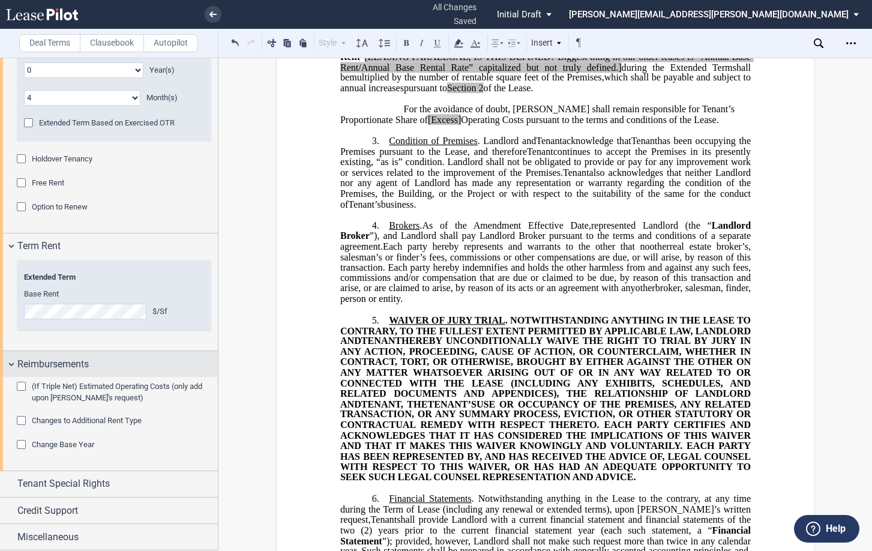
click at [15, 361] on div "Reimbursements" at bounding box center [109, 364] width 218 height 26
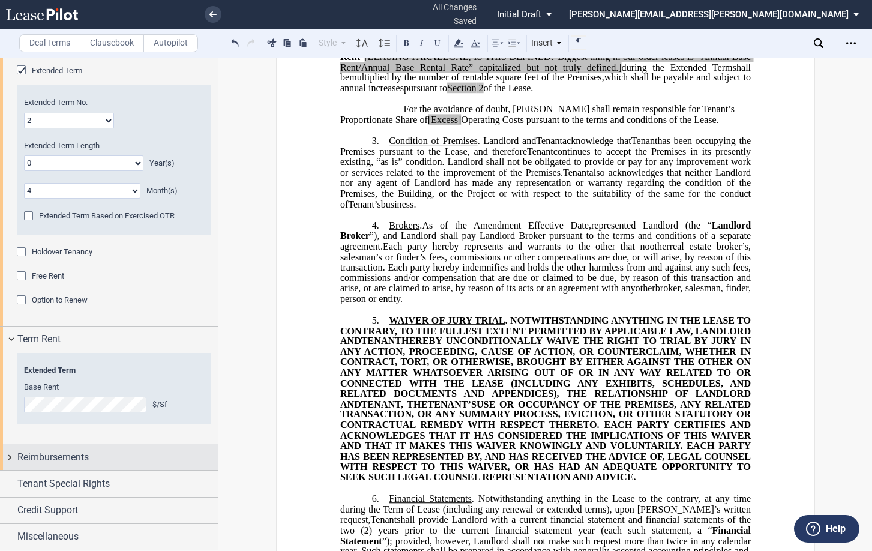
scroll to position [1023, 0]
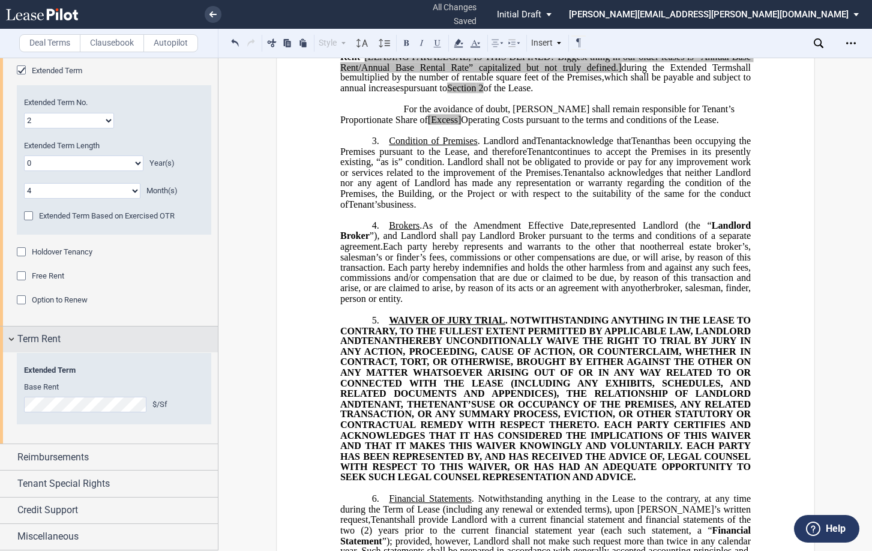
click at [11, 344] on div "Term Rent" at bounding box center [109, 339] width 218 height 26
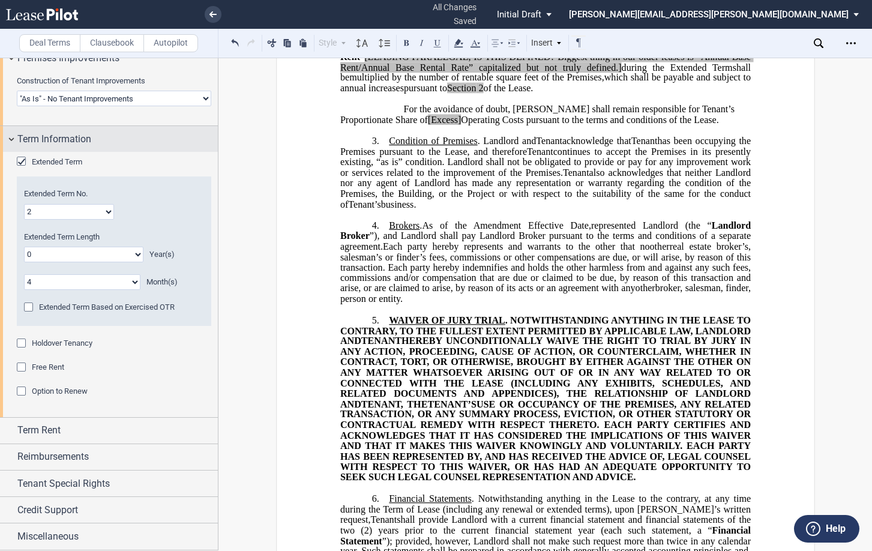
click at [9, 140] on div "Term Information" at bounding box center [109, 139] width 218 height 26
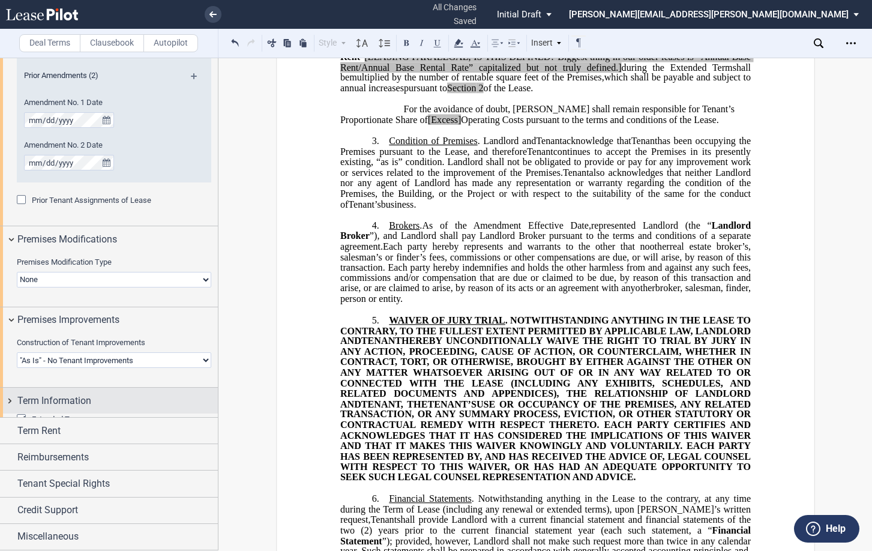
scroll to position [666, 0]
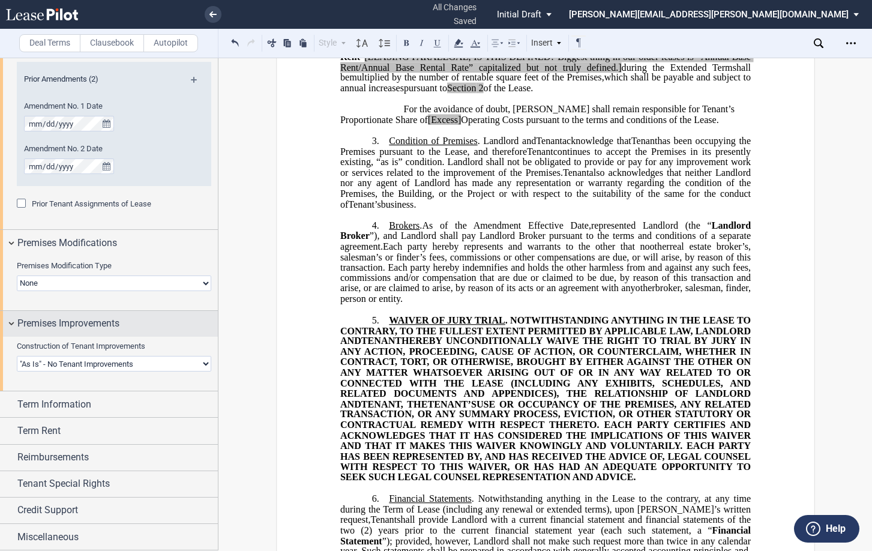
click at [5, 325] on div "Premises Improvements" at bounding box center [109, 324] width 218 height 26
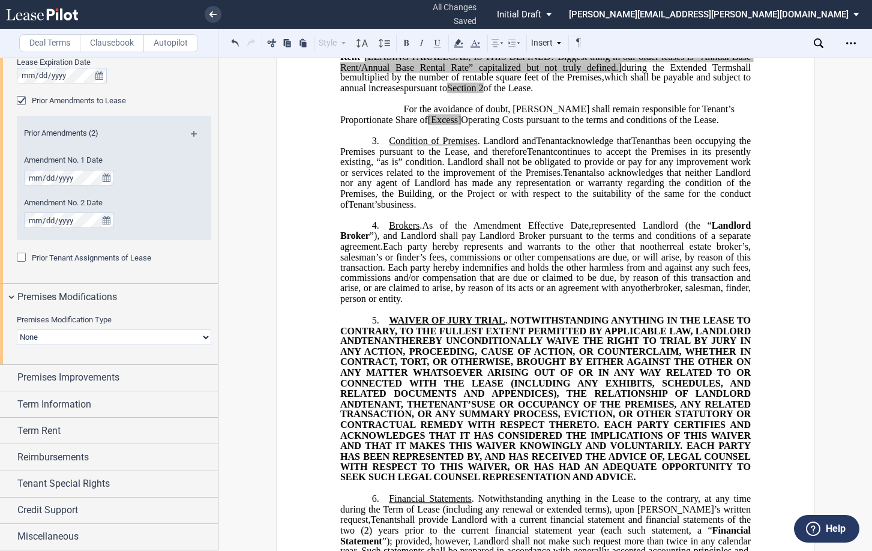
scroll to position [612, 0]
click at [8, 295] on div "Premises Modifications" at bounding box center [109, 297] width 218 height 26
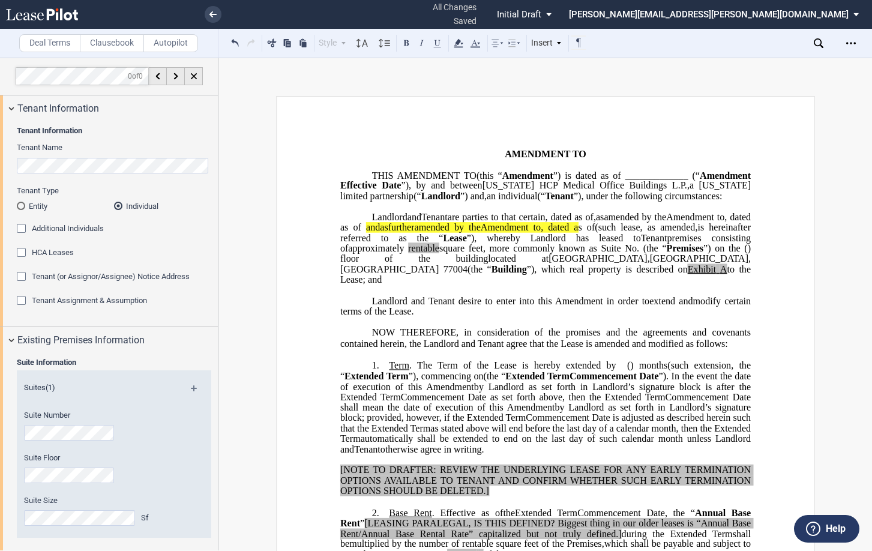
scroll to position [0, 0]
click at [4, 347] on div "Existing Premises Information" at bounding box center [109, 341] width 218 height 26
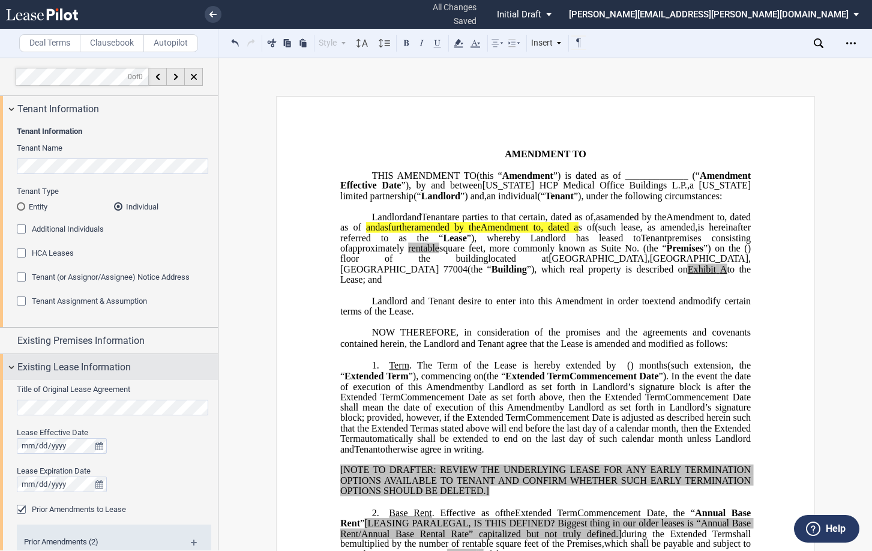
click at [12, 366] on div "Existing Lease Information" at bounding box center [109, 367] width 218 height 26
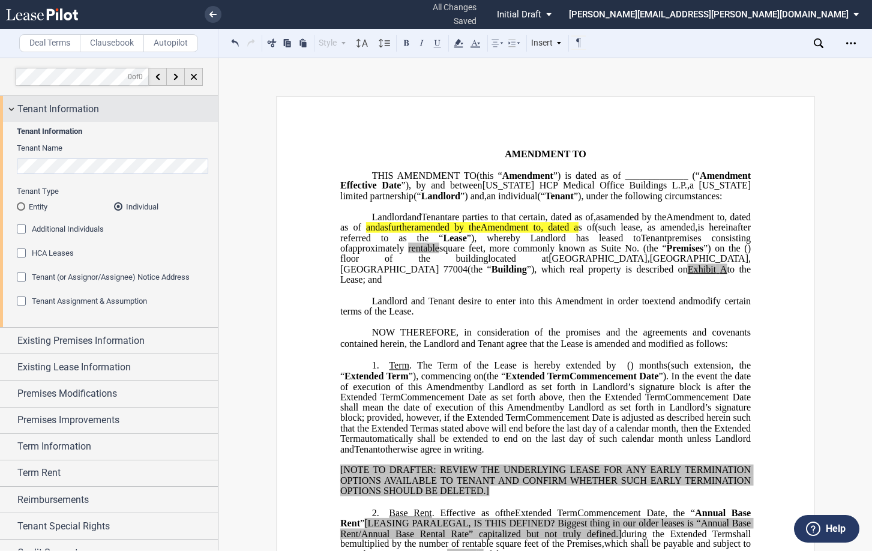
click at [11, 109] on div "Tenant Information" at bounding box center [109, 109] width 218 height 26
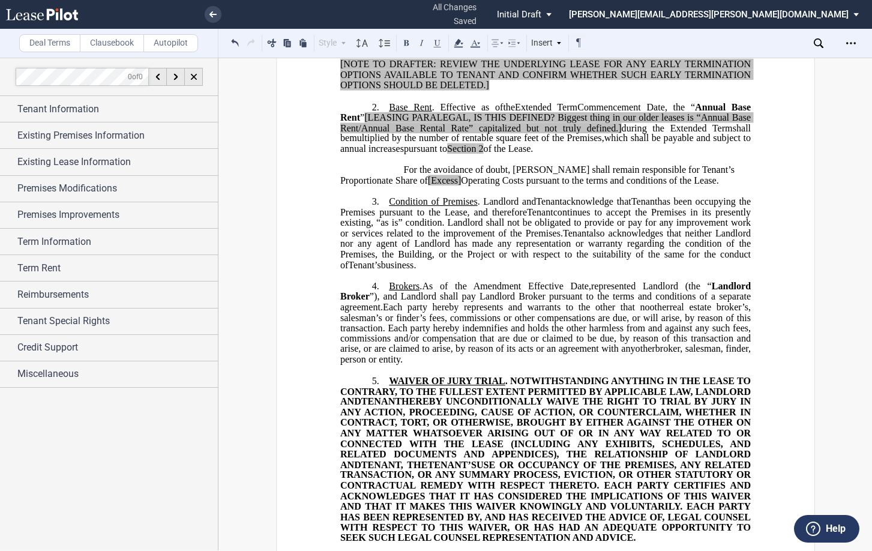
scroll to position [360, 0]
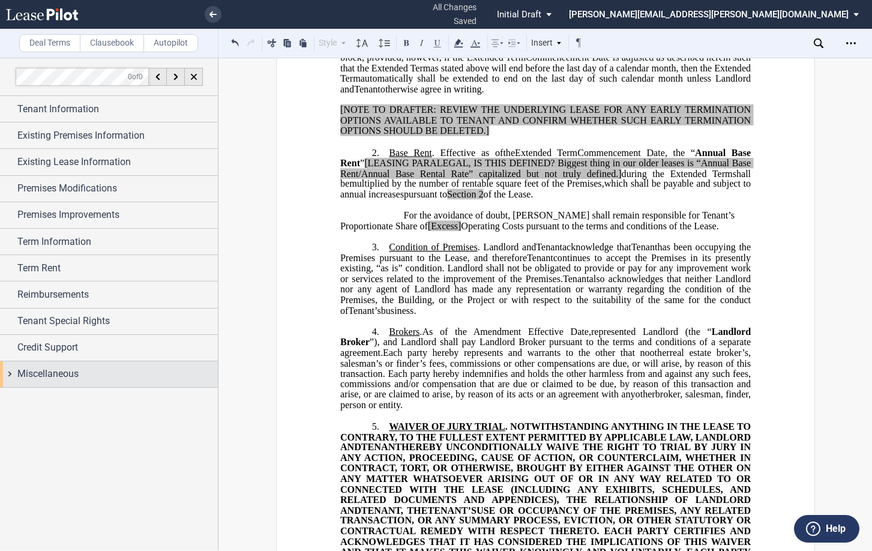
click at [4, 369] on div "Miscellaneous" at bounding box center [109, 374] width 218 height 26
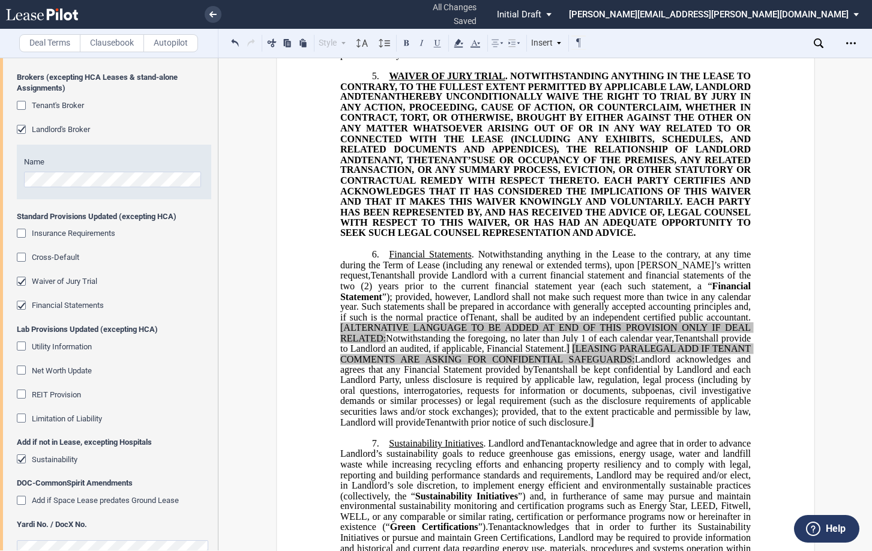
scroll to position [720, 0]
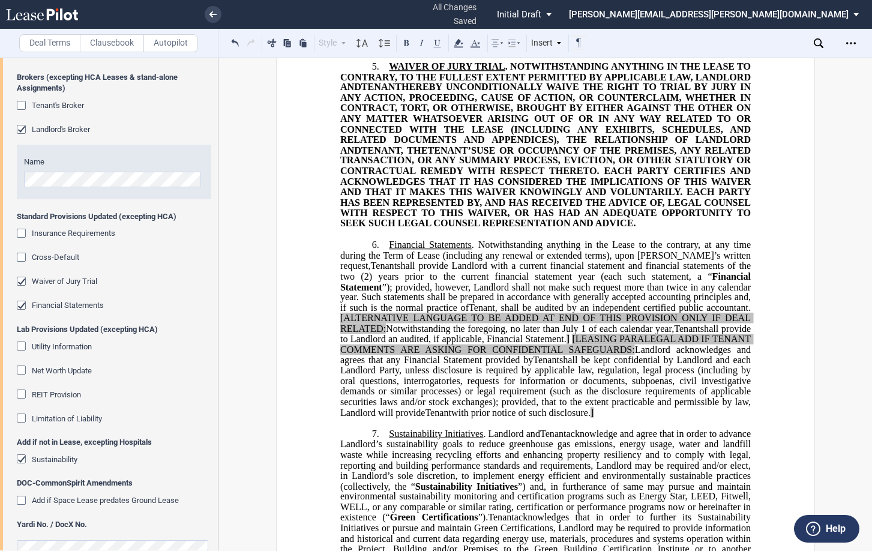
click at [23, 306] on div "Financial Statements" at bounding box center [23, 307] width 12 height 12
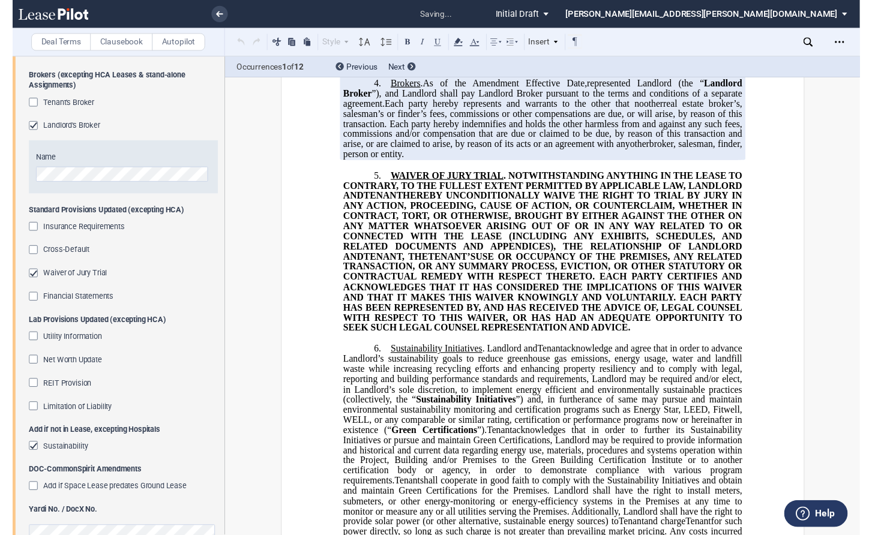
scroll to position [780, 0]
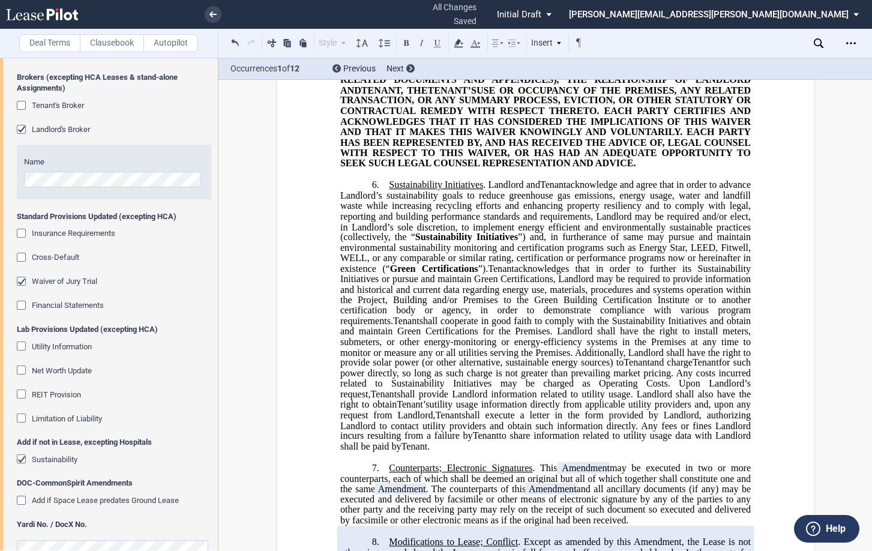
click at [22, 305] on div "Financial Statements" at bounding box center [23, 307] width 12 height 12
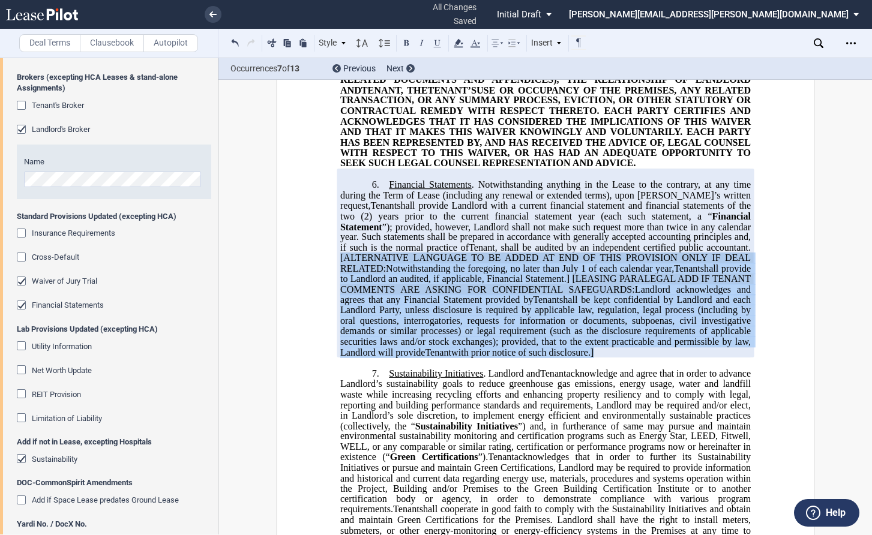
drag, startPoint x: 742, startPoint y: 383, endPoint x: 337, endPoint y: 286, distance: 417.2
click at [340, 286] on p "6. Financial Statements . Notwithstanding anything in the Lease to the contrary…" at bounding box center [545, 268] width 410 height 178
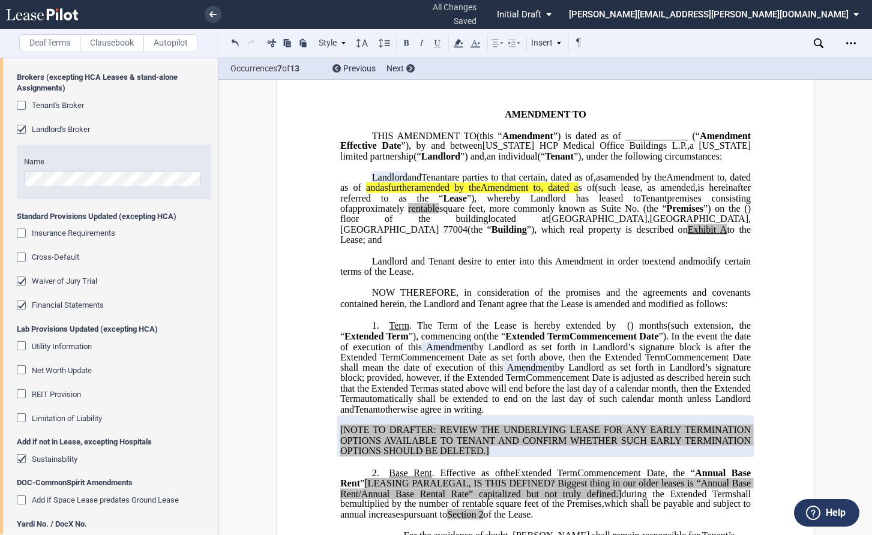
scroll to position [0, 0]
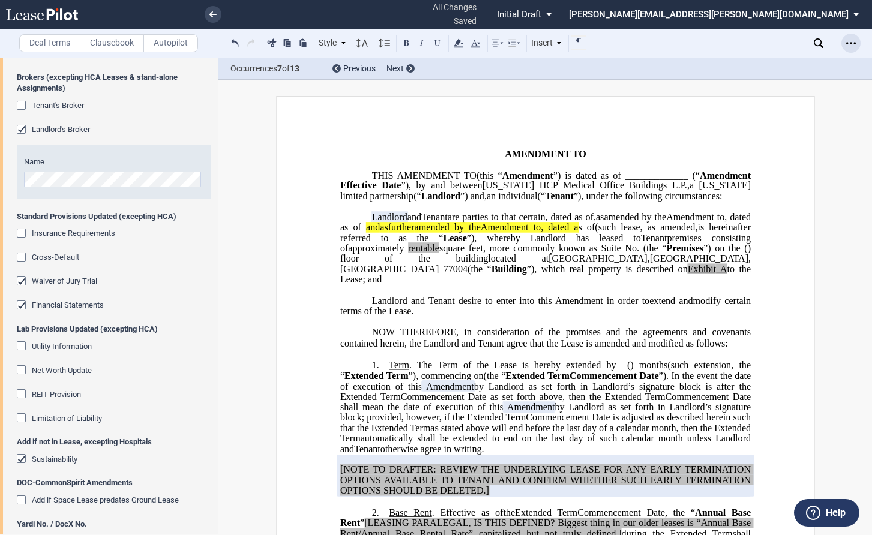
click at [632, 46] on div "Open Lease options menu" at bounding box center [850, 43] width 19 height 19
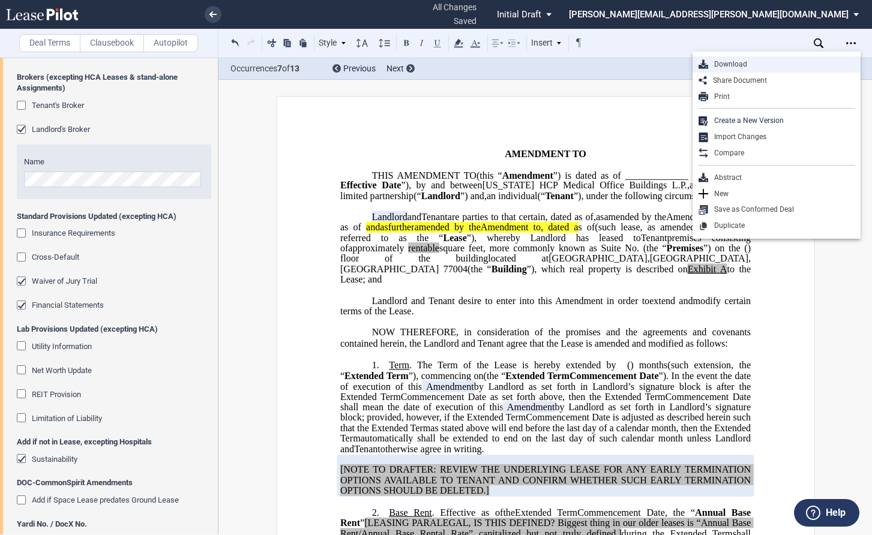
click at [632, 65] on div "Download" at bounding box center [781, 64] width 146 height 10
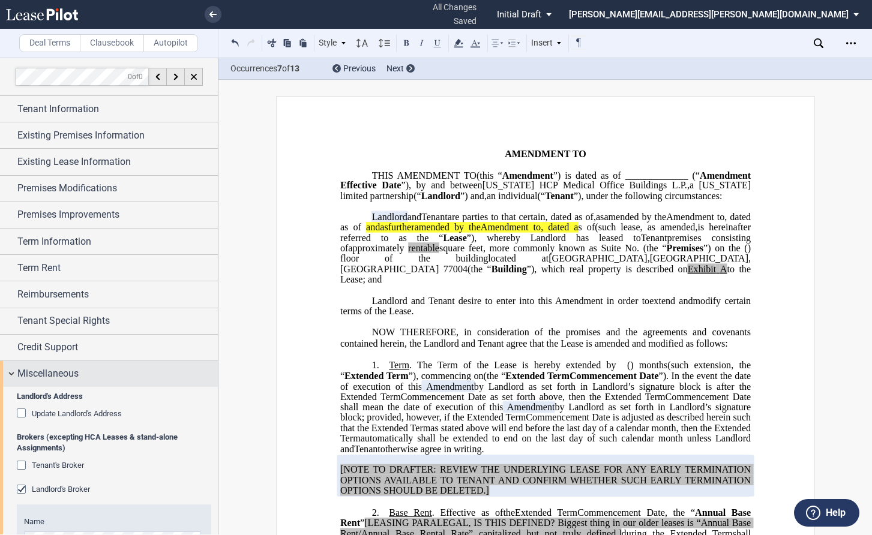
click at [7, 368] on div "Miscellaneous" at bounding box center [109, 374] width 218 height 26
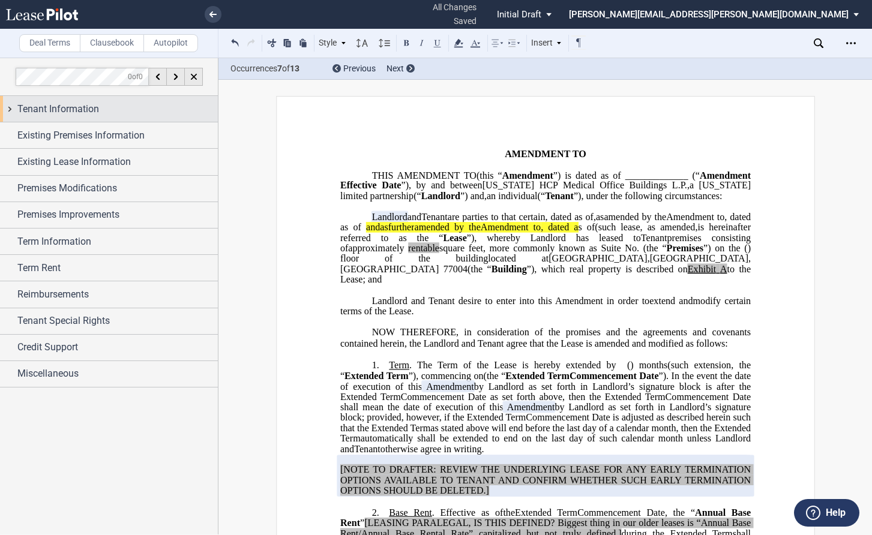
click at [8, 103] on div "Tenant Information" at bounding box center [109, 109] width 218 height 26
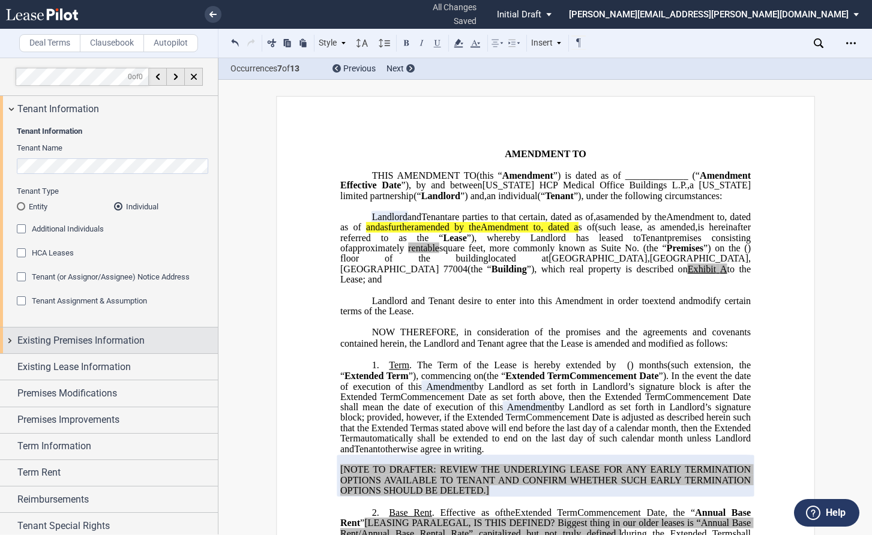
click at [5, 345] on div "Existing Premises Information" at bounding box center [109, 341] width 218 height 26
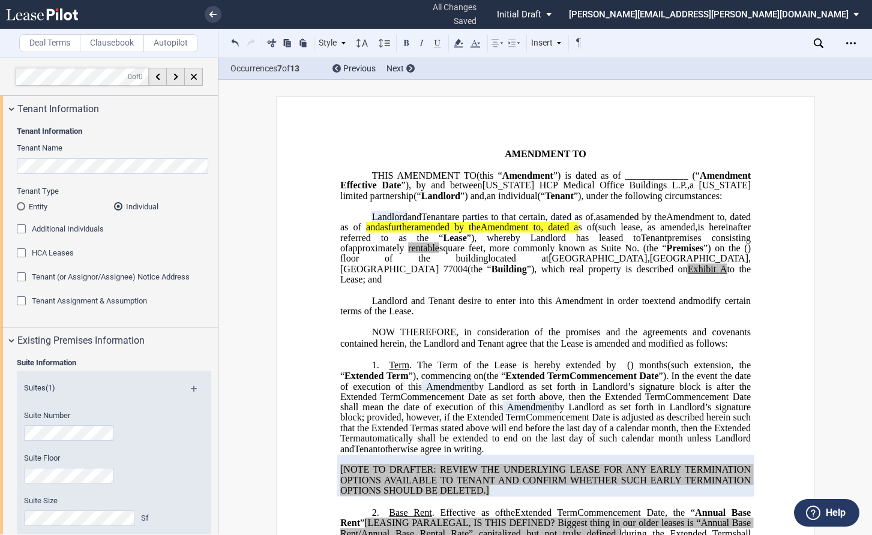
scroll to position [240, 0]
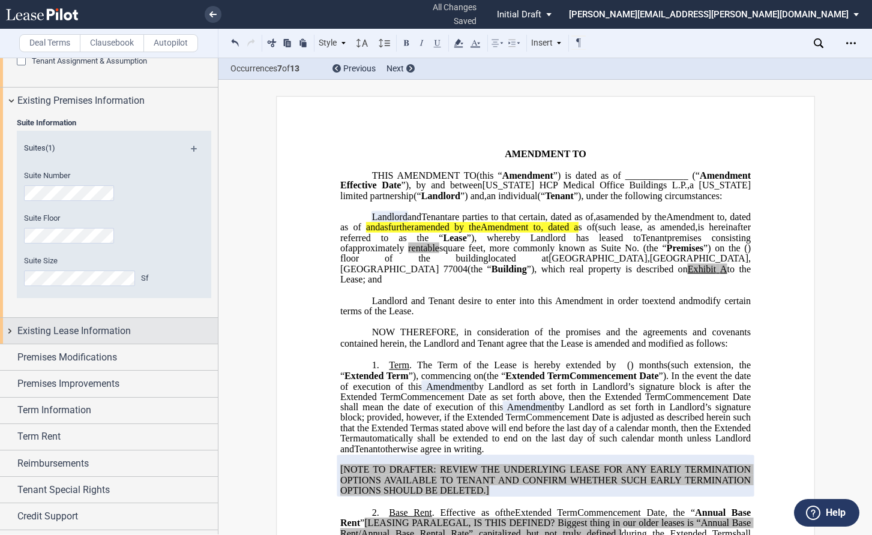
click at [8, 334] on div "Existing Lease Information" at bounding box center [109, 331] width 218 height 26
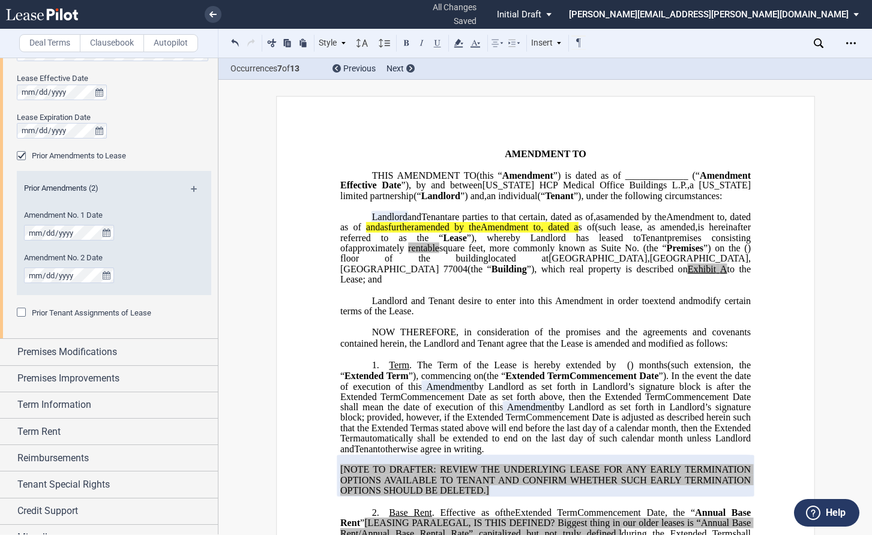
scroll to position [574, 0]
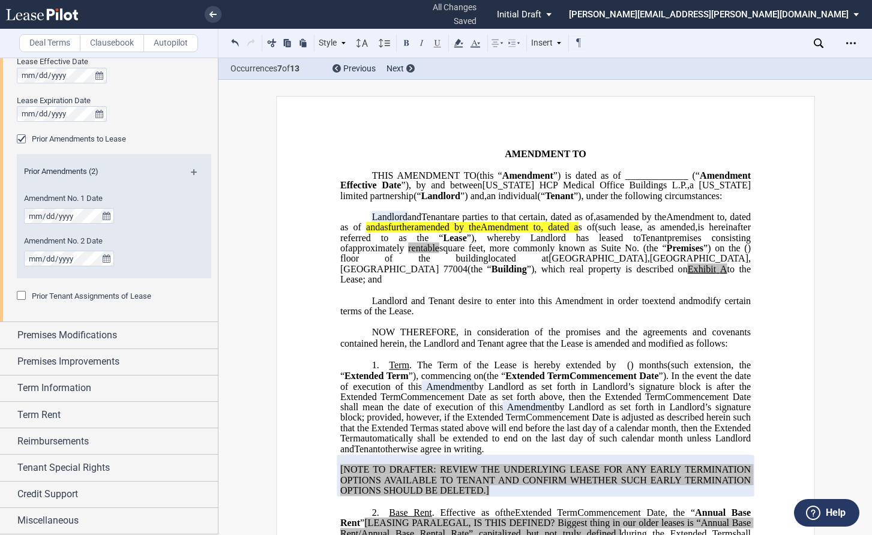
click at [8, 334] on div "Premises Modifications" at bounding box center [109, 335] width 218 height 26
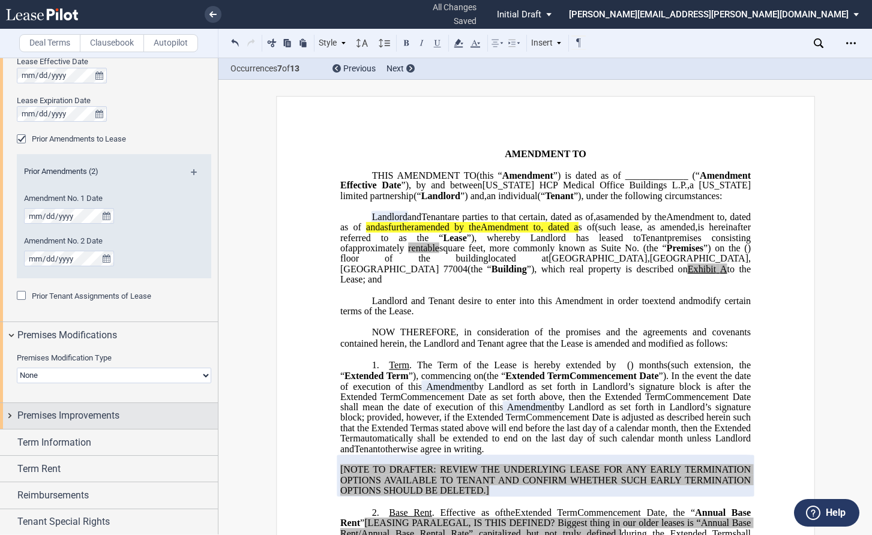
click at [7, 419] on div "Premises Improvements" at bounding box center [109, 416] width 218 height 26
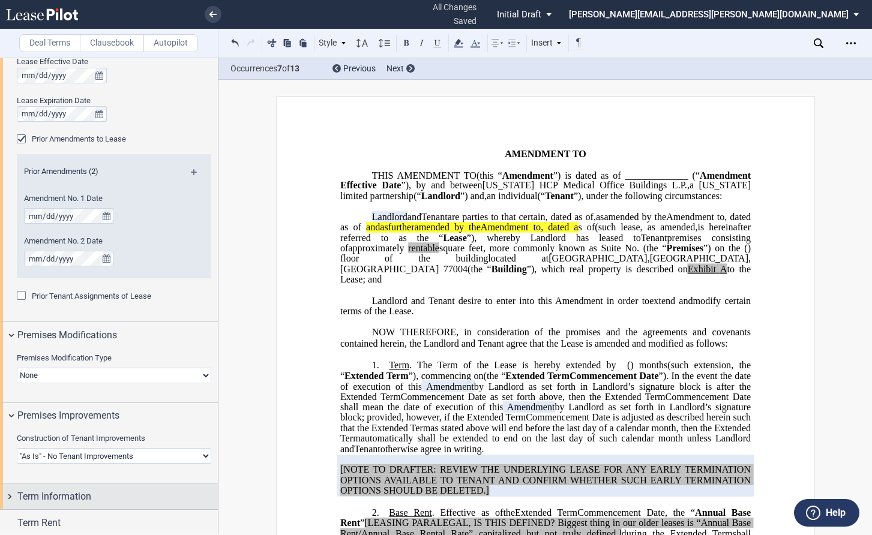
scroll to position [682, 0]
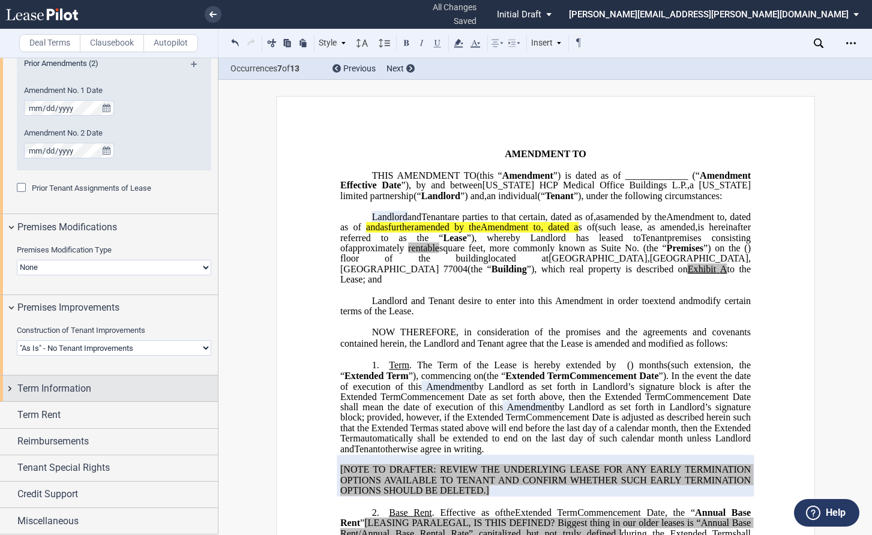
click at [8, 388] on div "Term Information" at bounding box center [109, 389] width 218 height 26
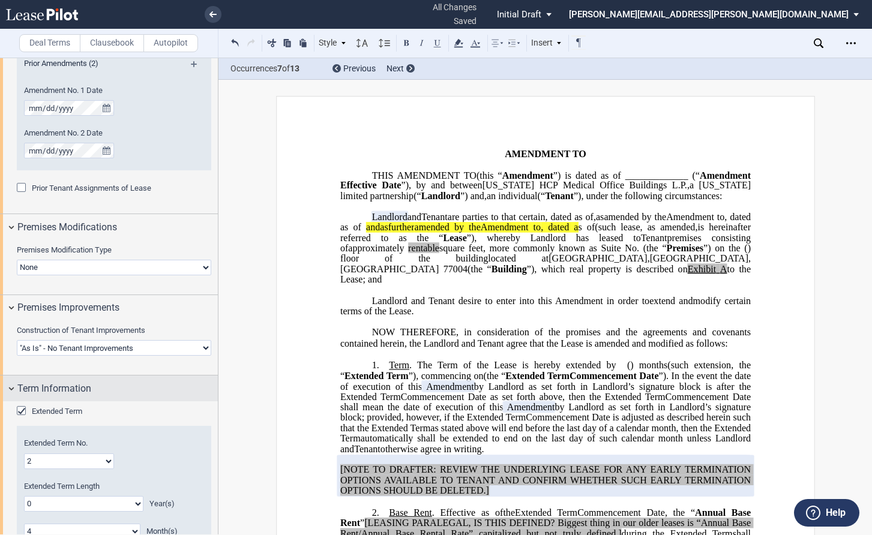
scroll to position [947, 0]
